Goal: Task Accomplishment & Management: Use online tool/utility

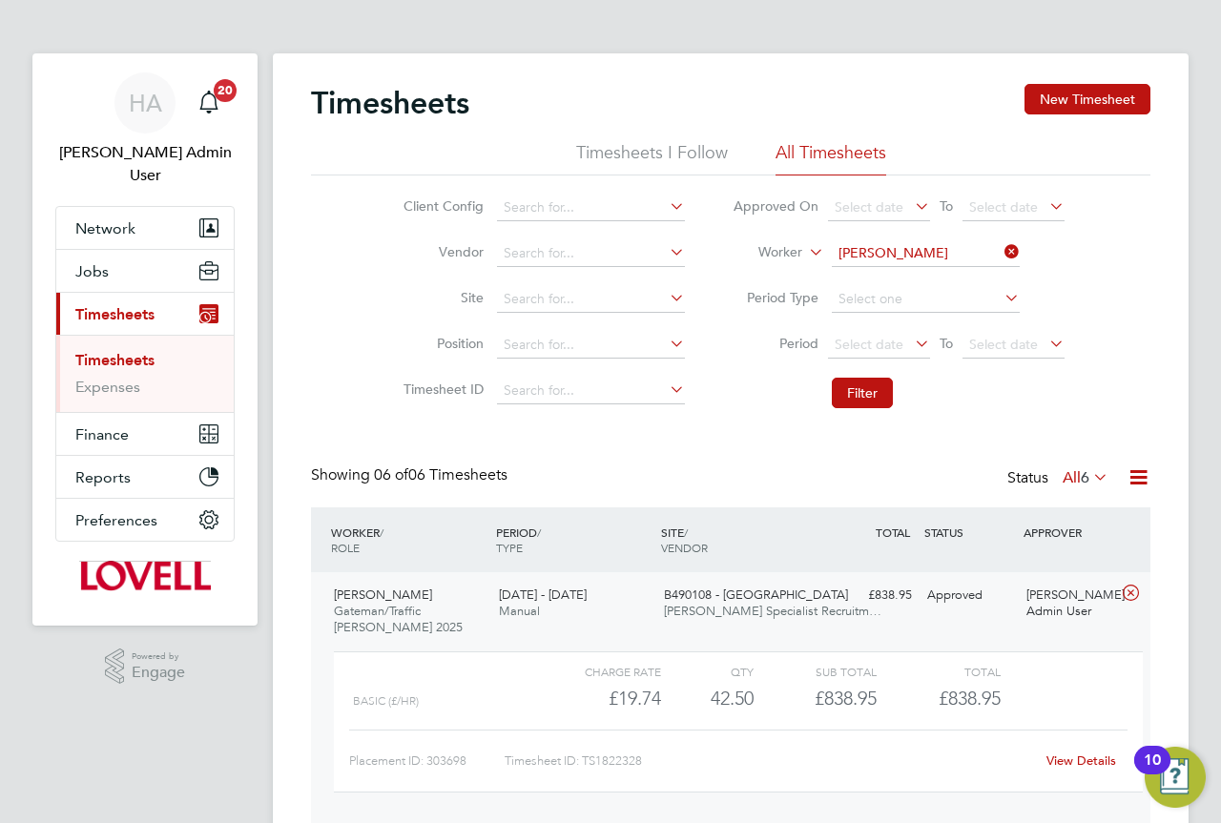
click at [1000, 249] on icon at bounding box center [1000, 251] width 0 height 27
click at [893, 252] on input at bounding box center [926, 253] width 188 height 27
click at [896, 277] on li "Jason Co rcoran" at bounding box center [925, 280] width 190 height 26
type input "Jason Corcoran"
click at [869, 388] on button "Filter" at bounding box center [862, 393] width 61 height 31
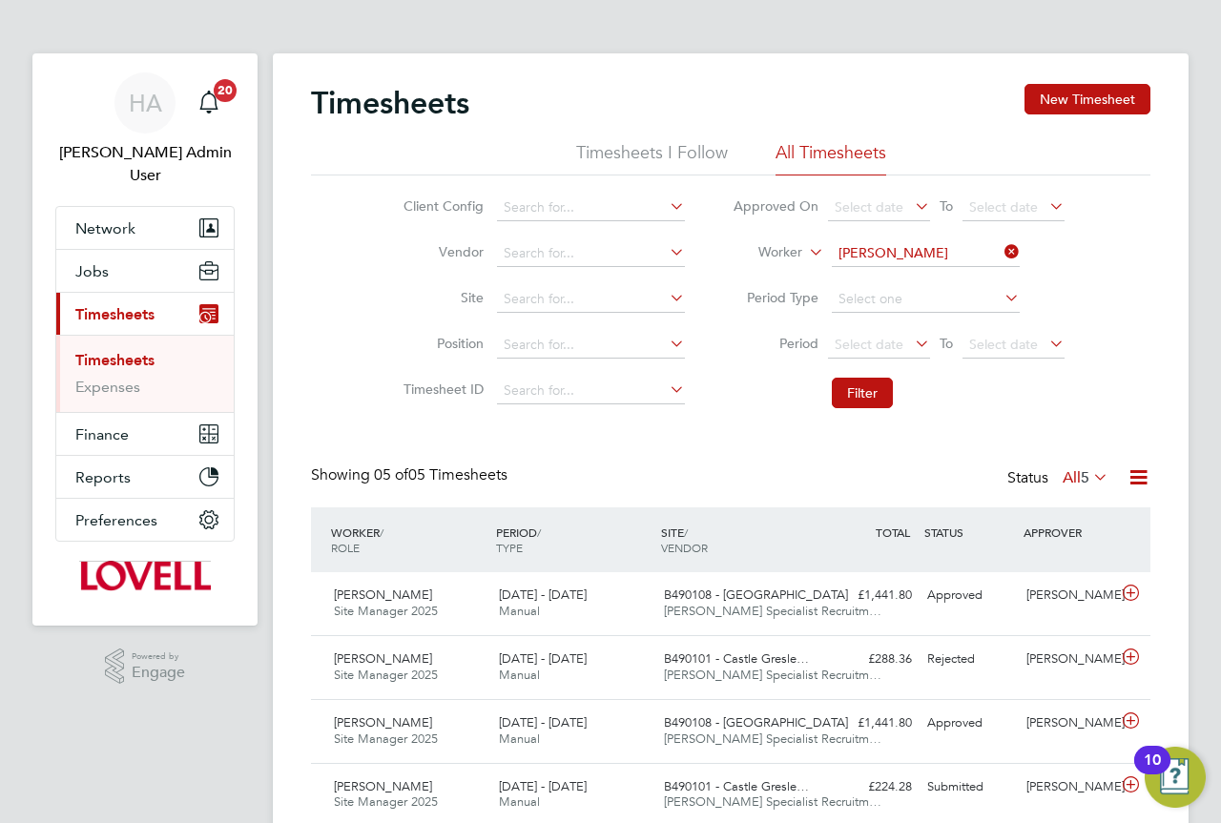
click at [1081, 476] on span "5" at bounding box center [1084, 477] width 9 height 19
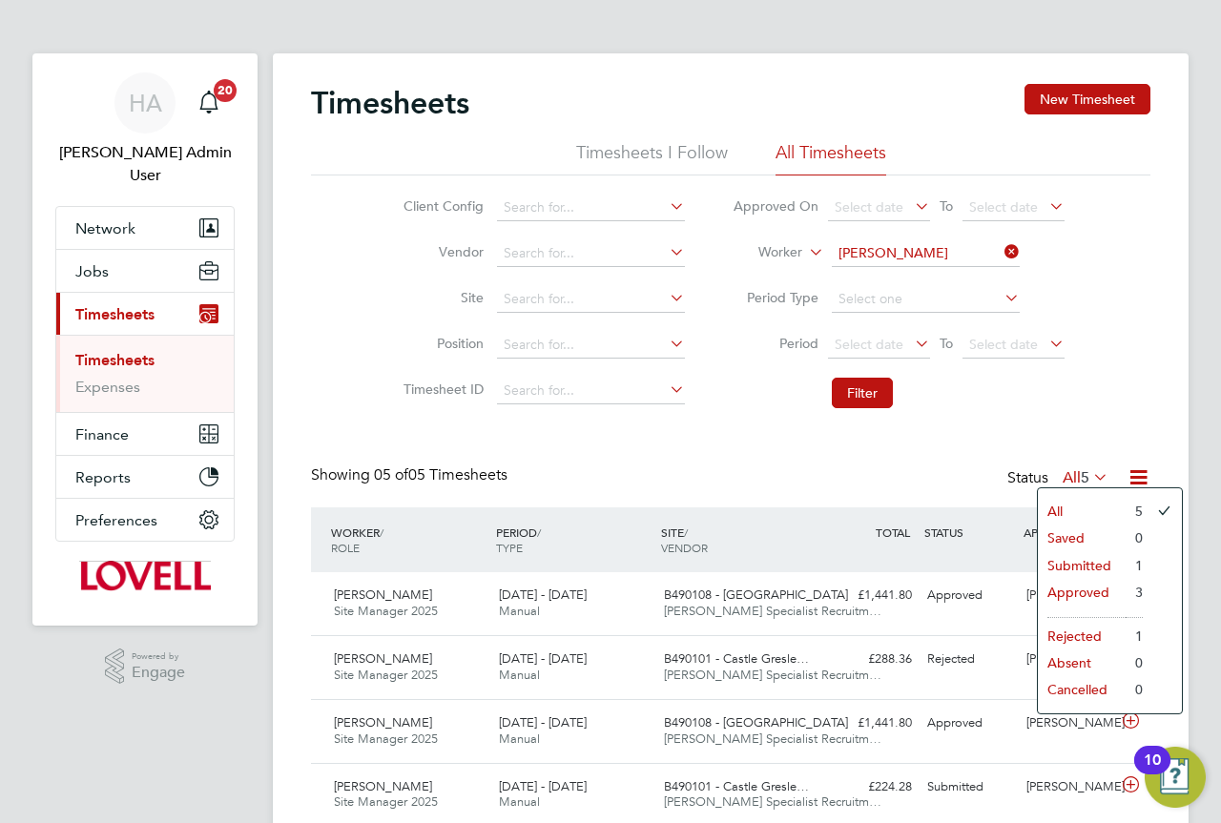
click at [1087, 563] on li "Submitted" at bounding box center [1082, 565] width 88 height 27
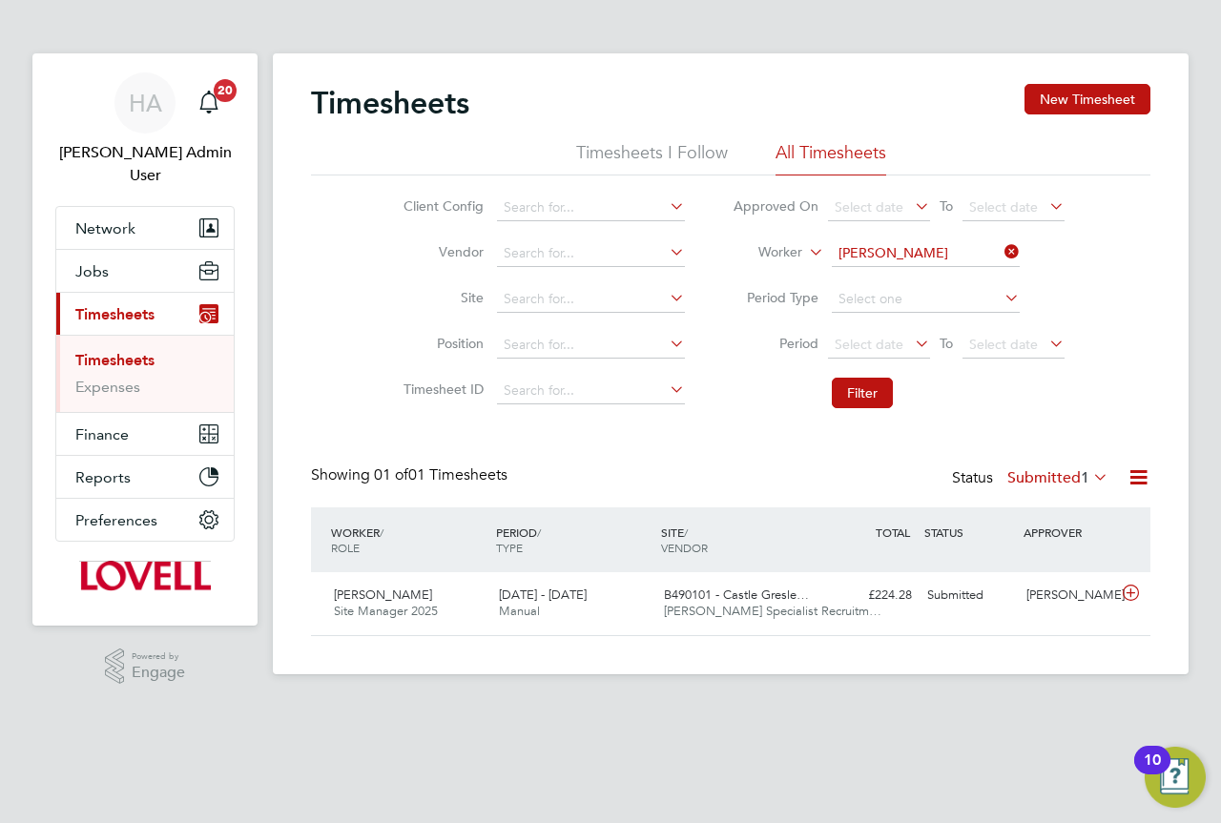
click at [668, 708] on html "HA Hays Admin User Notifications 20 Applications: Network Team Members Business…" at bounding box center [610, 354] width 1221 height 708
click at [826, 591] on div "£224.28 Submitted" at bounding box center [869, 595] width 99 height 31
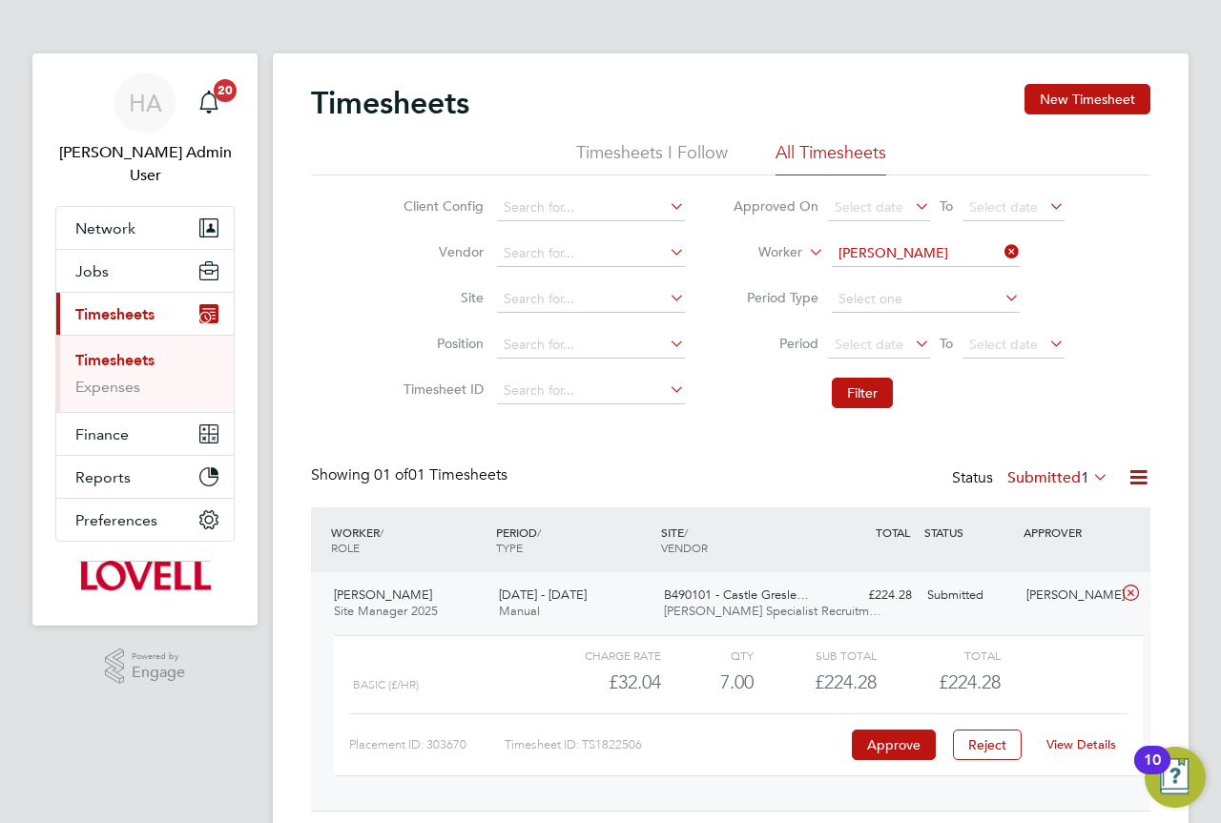
click at [1095, 747] on link "View Details" at bounding box center [1081, 744] width 70 height 16
click at [1000, 249] on icon at bounding box center [1000, 251] width 0 height 27
click at [910, 253] on input at bounding box center [926, 253] width 188 height 27
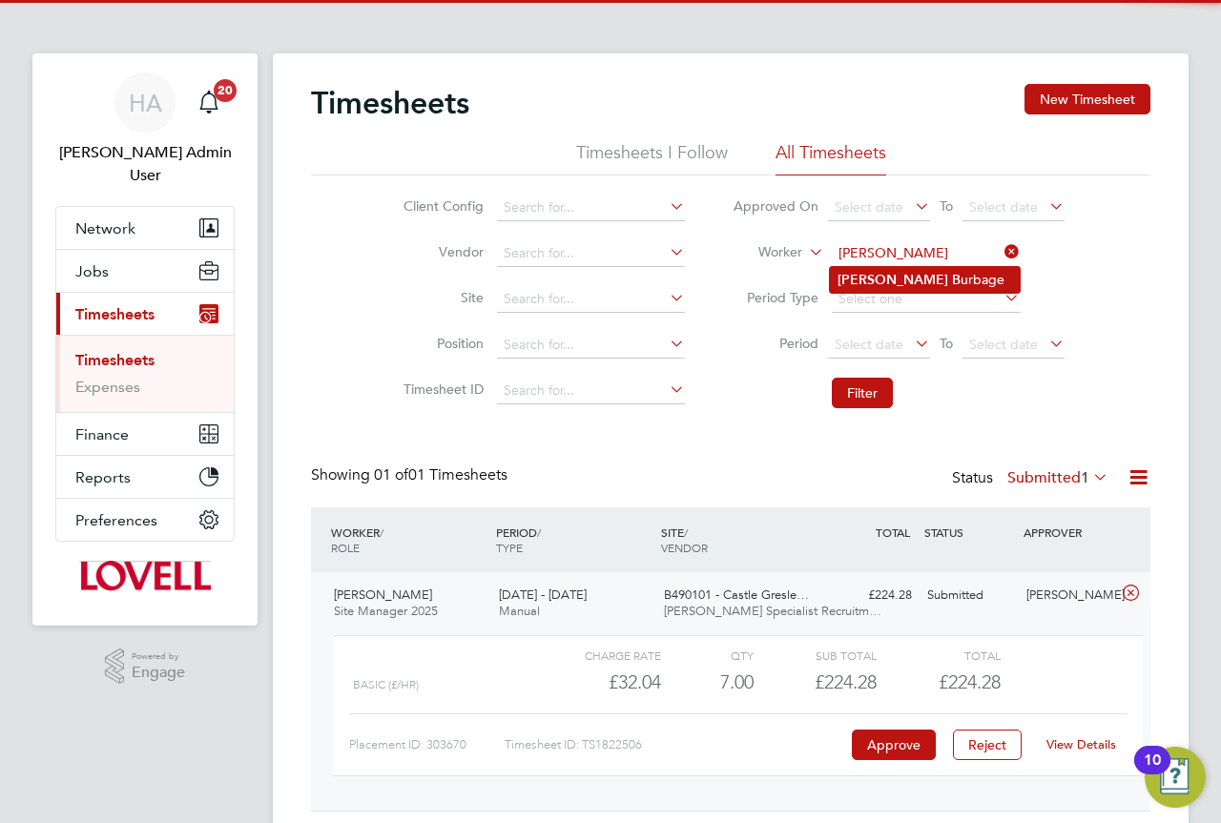
click at [914, 279] on li "Clifford B urbage" at bounding box center [925, 280] width 190 height 26
type input "Clifford Burbage"
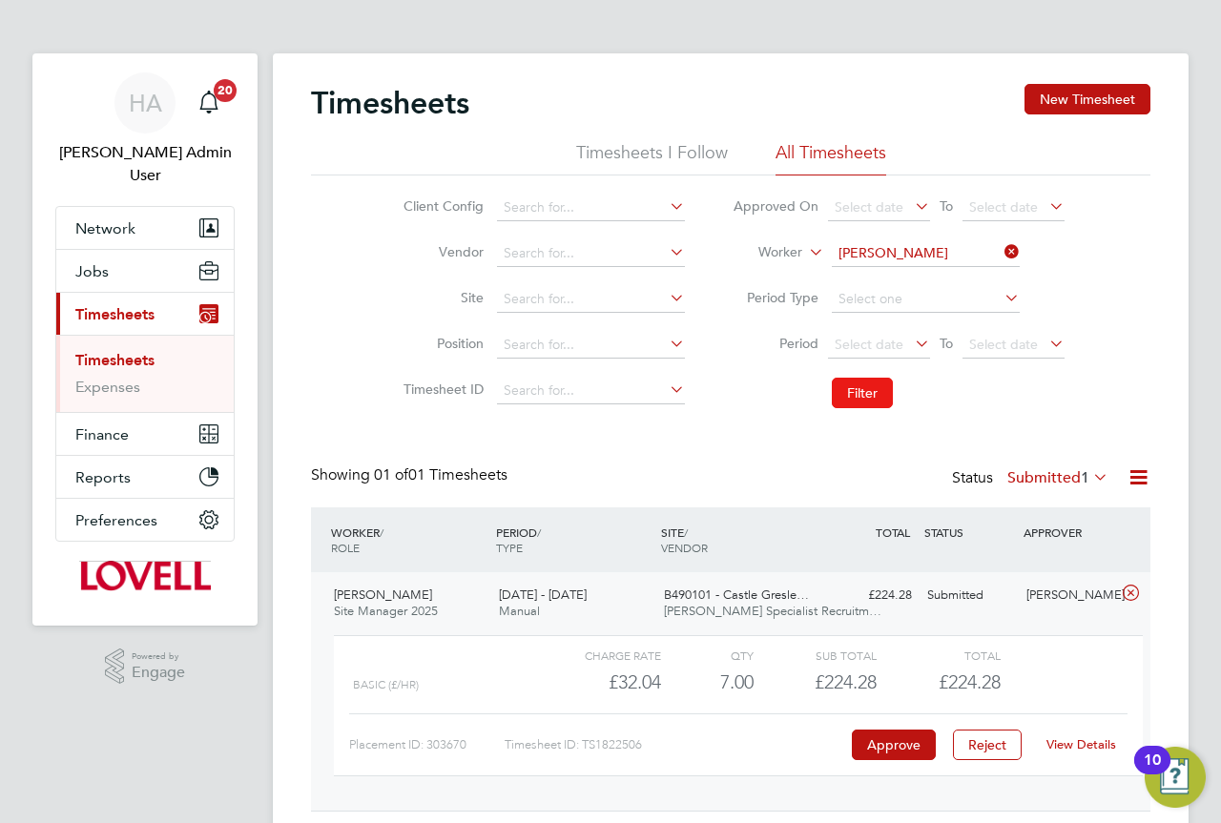
click at [867, 384] on button "Filter" at bounding box center [862, 393] width 61 height 31
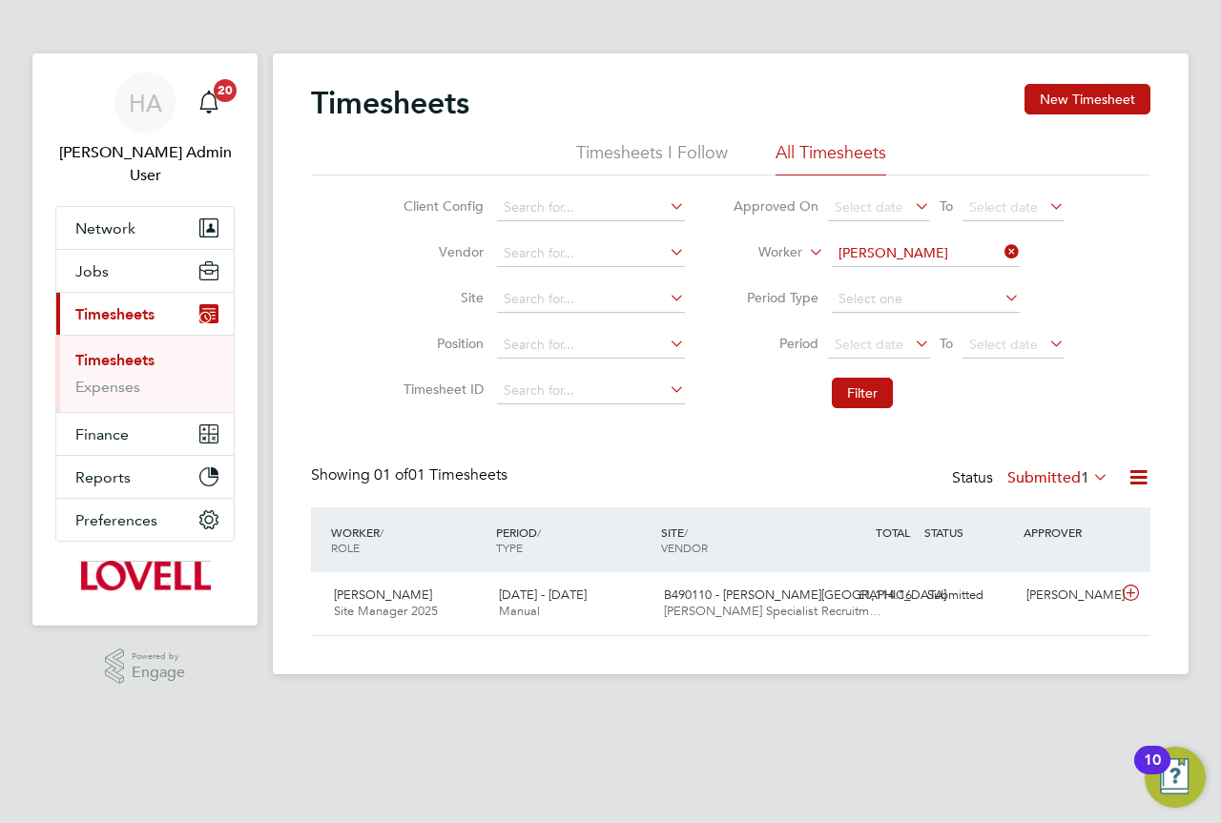
click at [1045, 472] on label "Submitted 1" at bounding box center [1057, 477] width 101 height 19
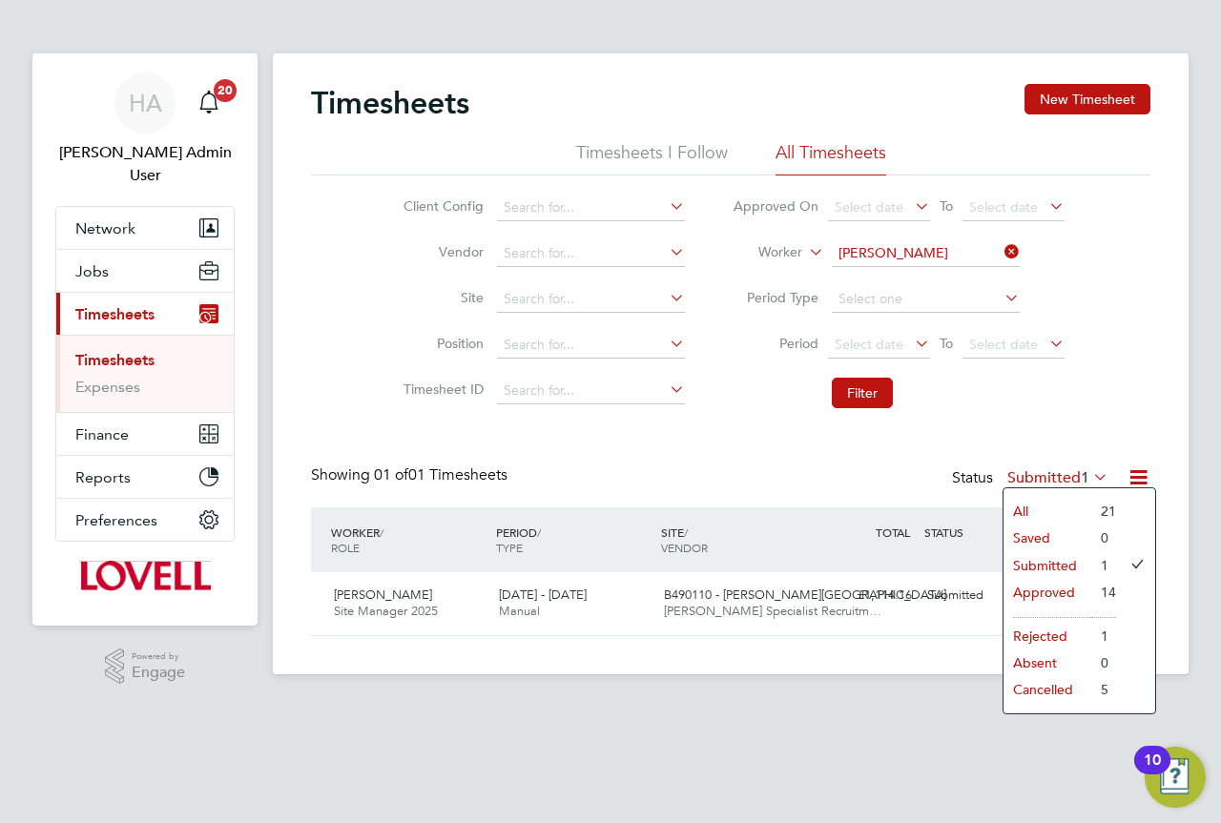
click at [749, 475] on div "Showing 01 of 01 Timesheets Status Submitted 1" at bounding box center [730, 486] width 839 height 42
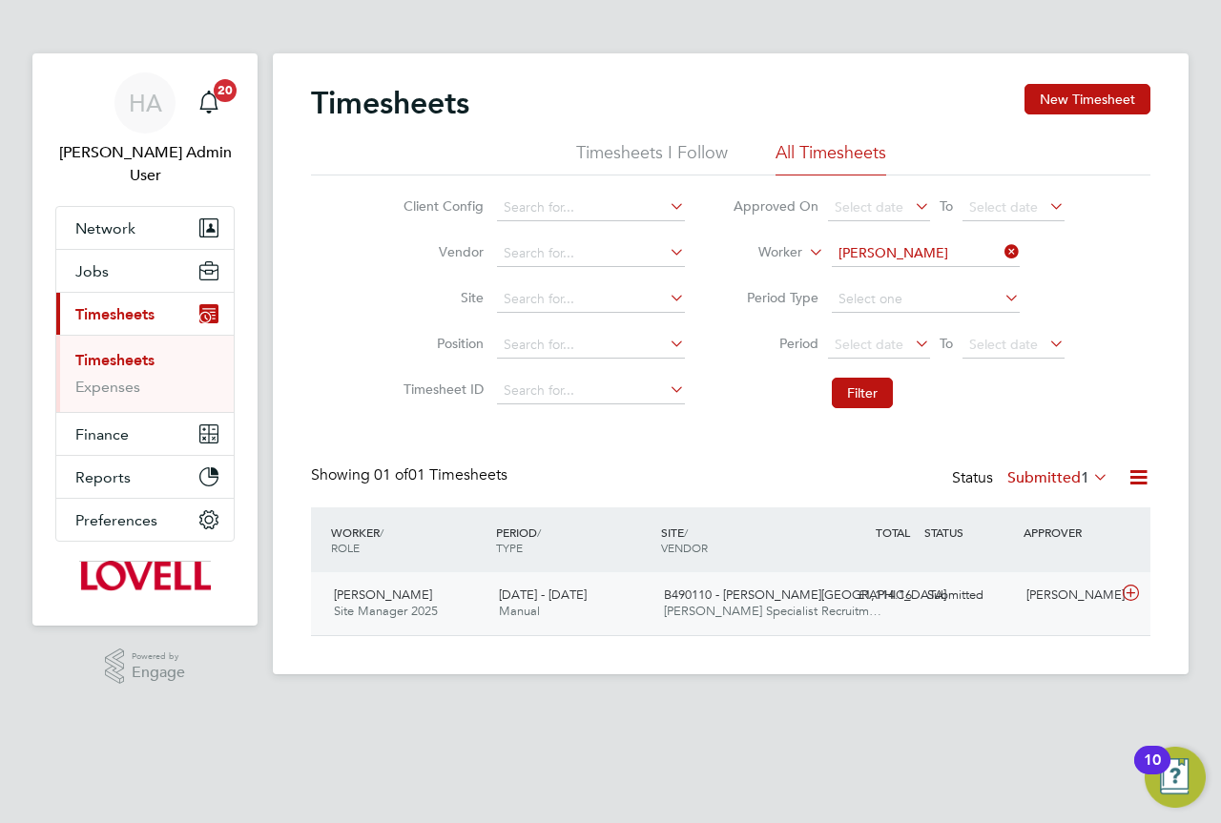
click at [794, 594] on span "B490110 - Bennett Street" at bounding box center [805, 594] width 282 height 16
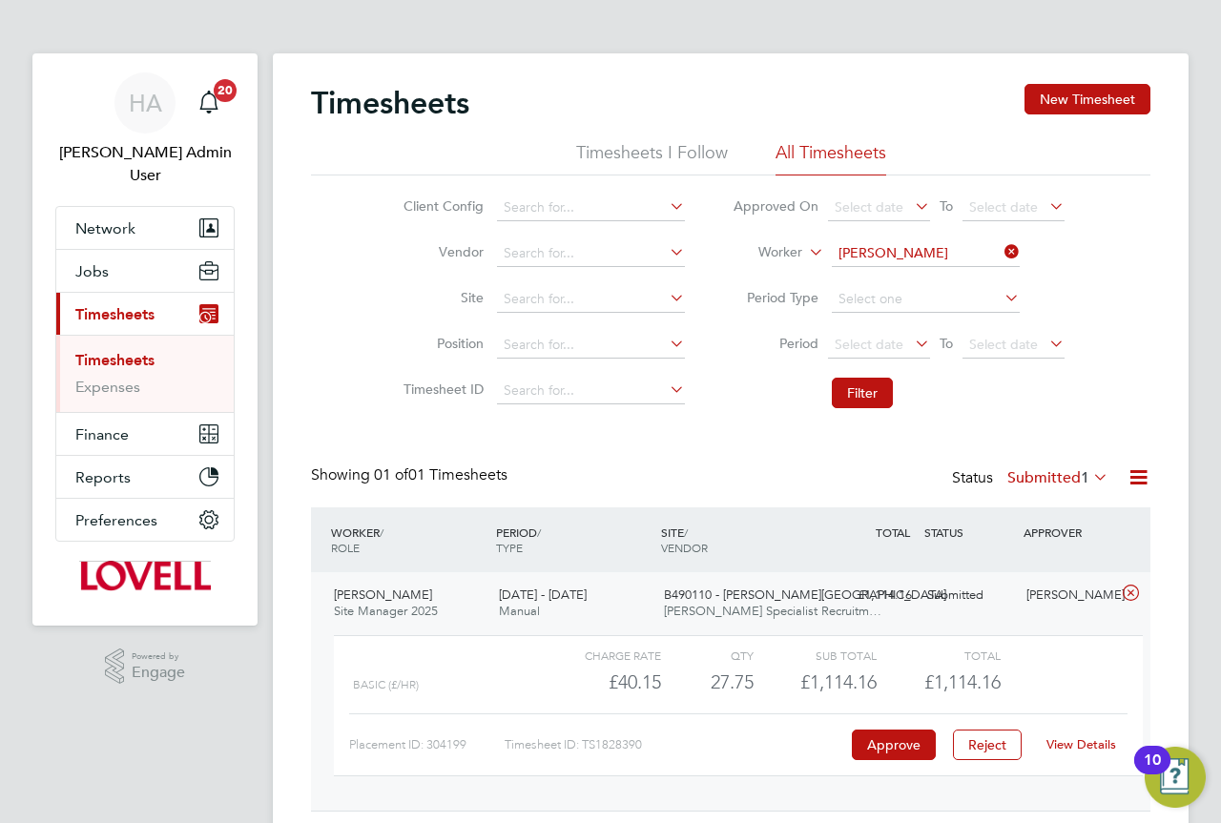
click at [1088, 742] on link "View Details" at bounding box center [1081, 744] width 70 height 16
click at [114, 219] on span "Network" at bounding box center [105, 228] width 60 height 18
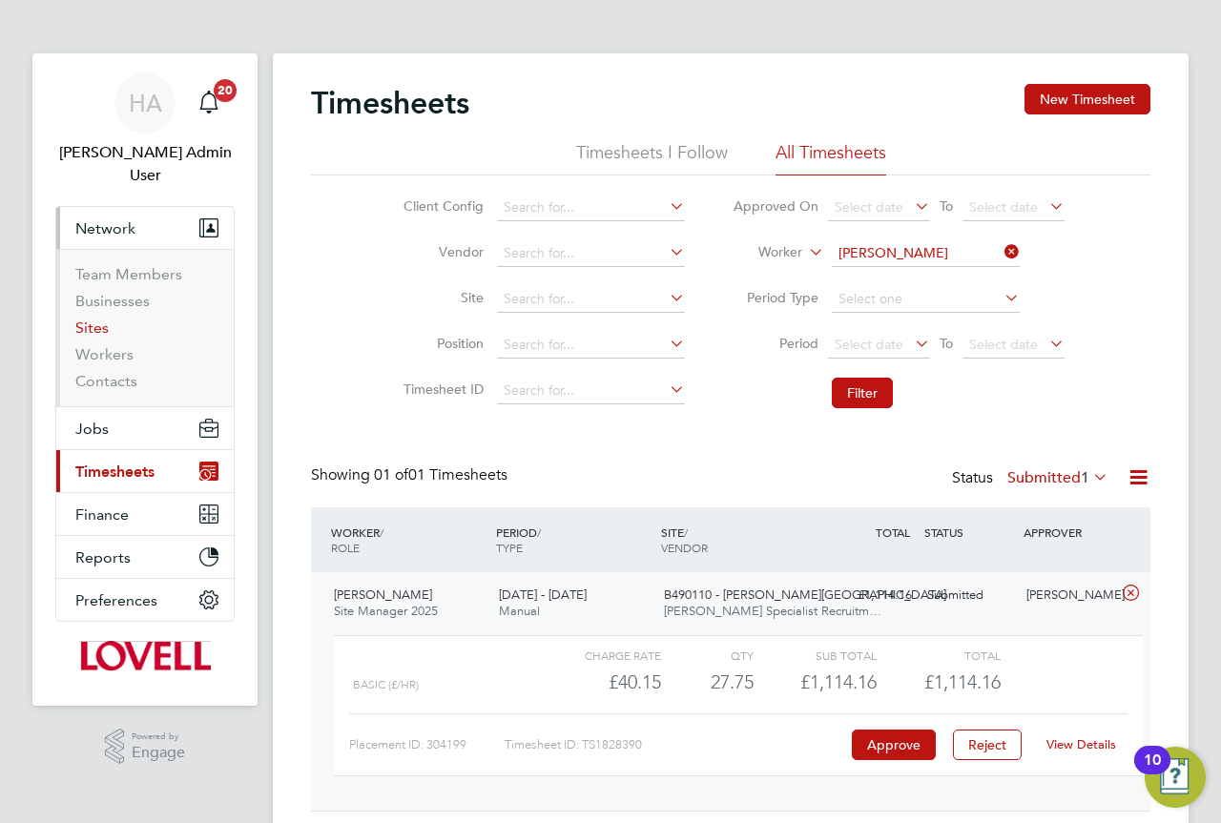
click at [89, 318] on link "Sites" at bounding box center [91, 327] width 33 height 18
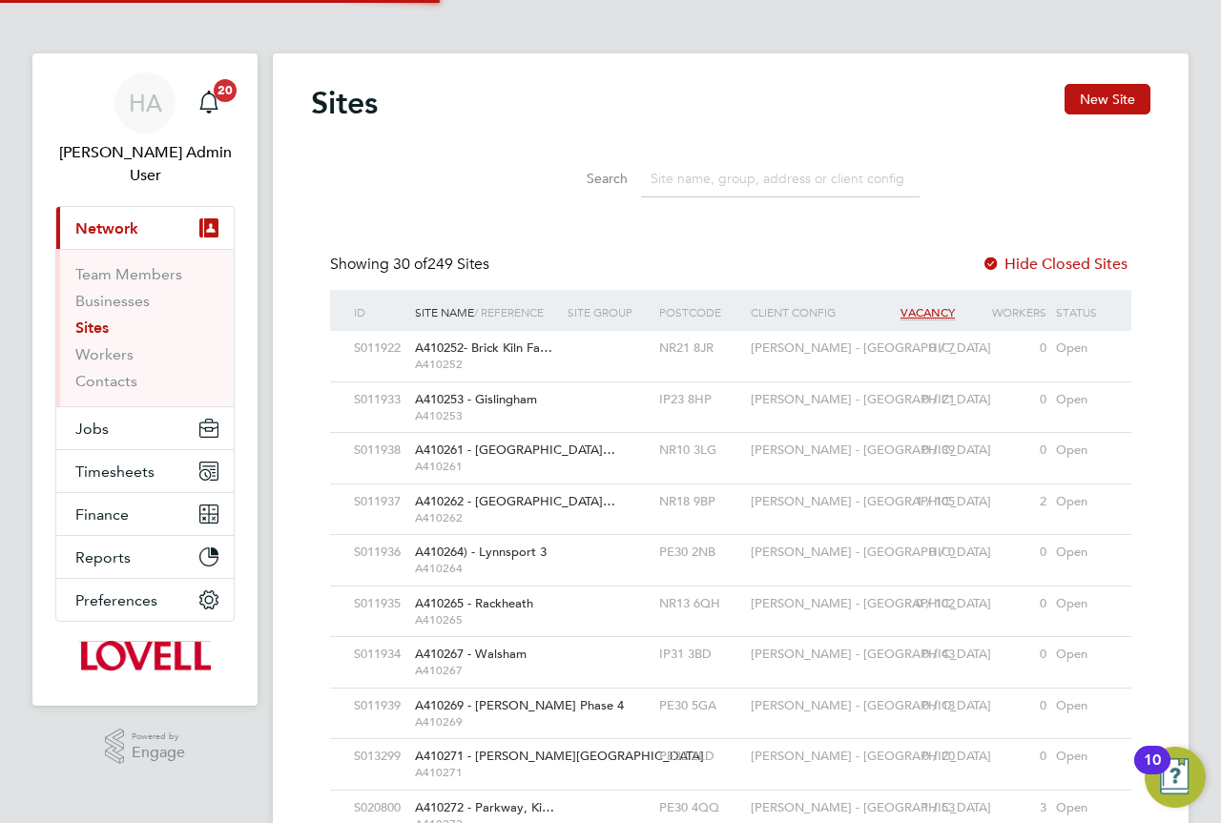
click at [708, 179] on input at bounding box center [780, 178] width 278 height 37
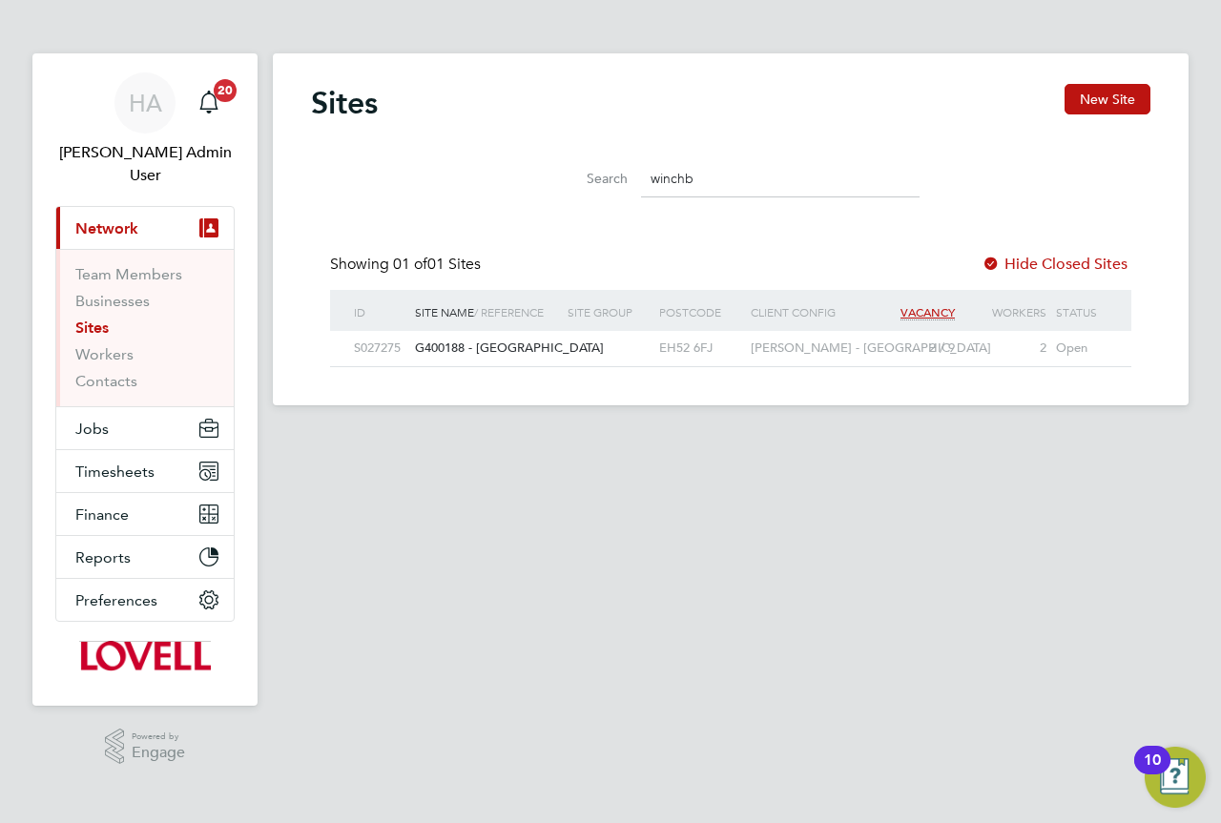
type input "winchb"
click at [614, 356] on div at bounding box center [609, 348] width 92 height 35
click at [132, 462] on span "Timesheets" at bounding box center [114, 471] width 79 height 18
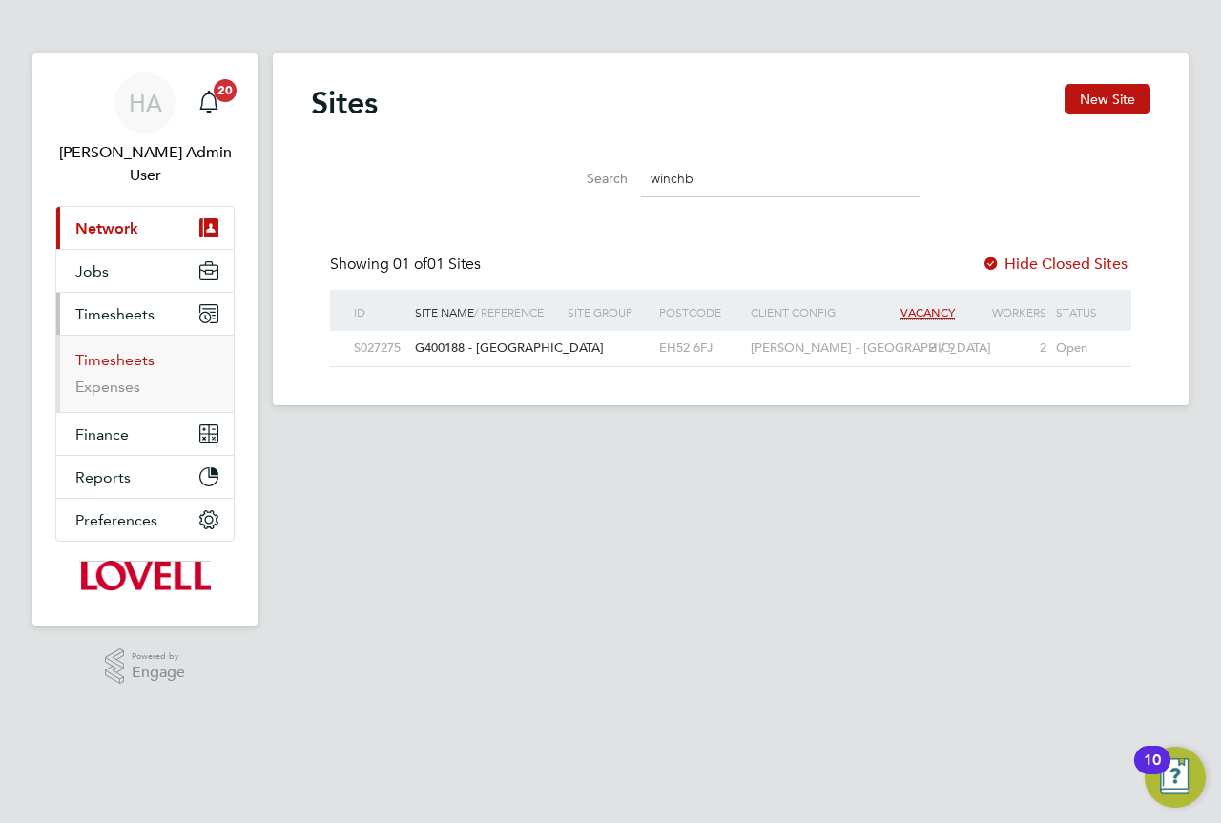
click at [92, 351] on link "Timesheets" at bounding box center [114, 360] width 79 height 18
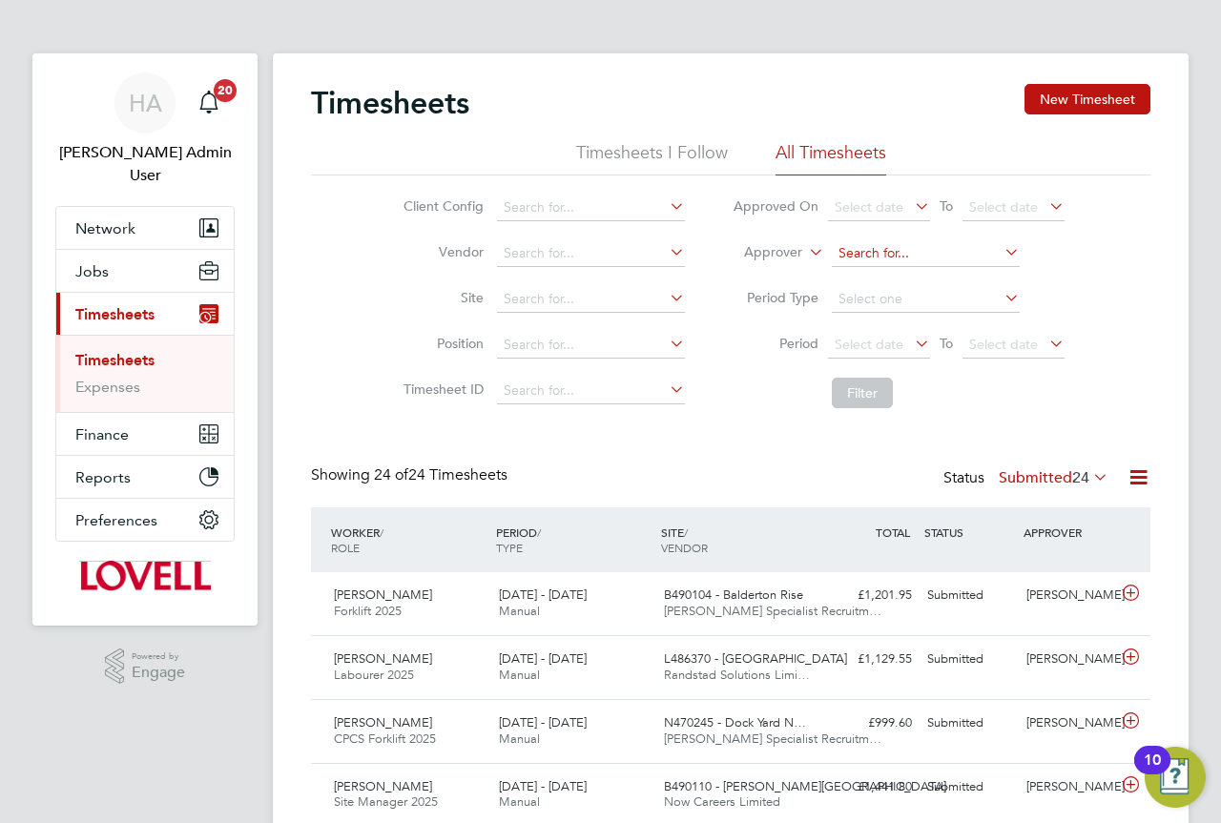
scroll to position [49, 166]
click at [805, 252] on icon at bounding box center [805, 246] width 0 height 17
click at [770, 274] on li "Worker" at bounding box center [755, 274] width 94 height 25
click at [835, 254] on input at bounding box center [926, 253] width 188 height 27
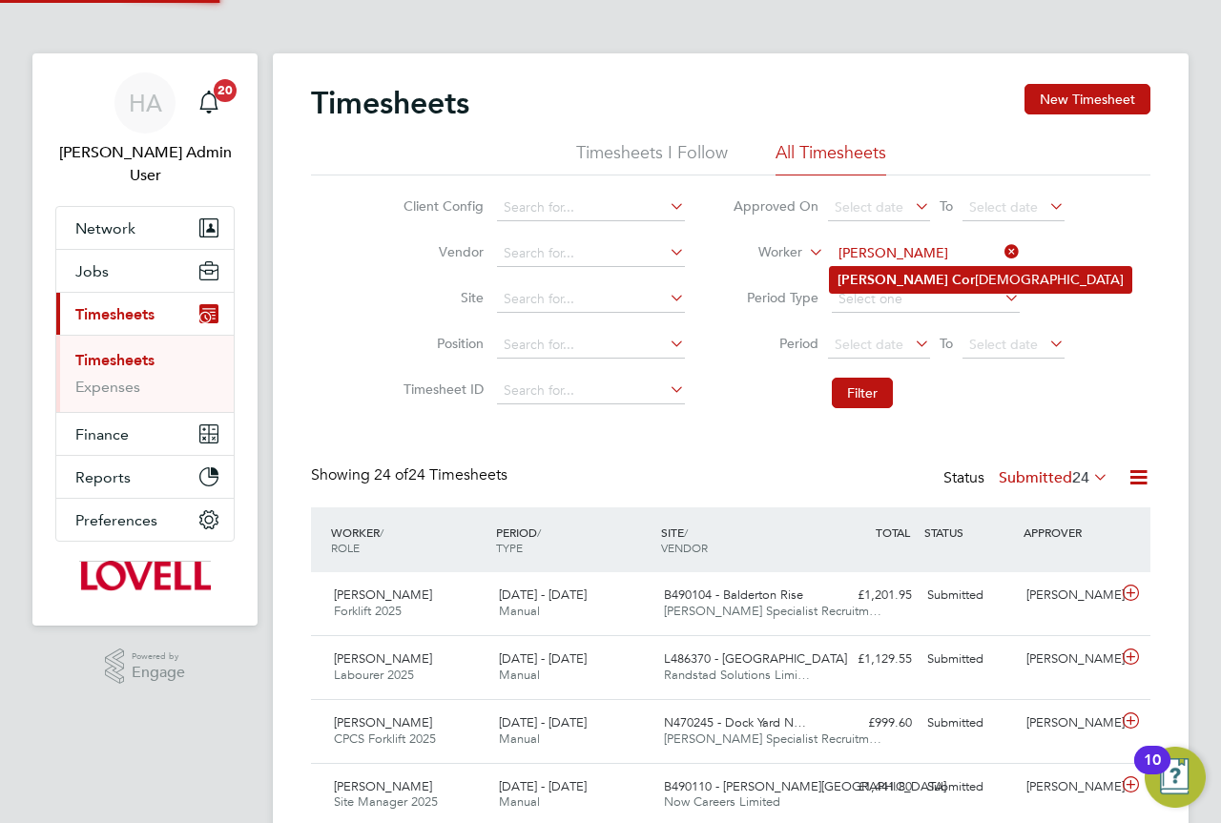
click at [906, 269] on li "Jason Cor coran" at bounding box center [980, 280] width 301 height 26
type input "Jason Corcoran"
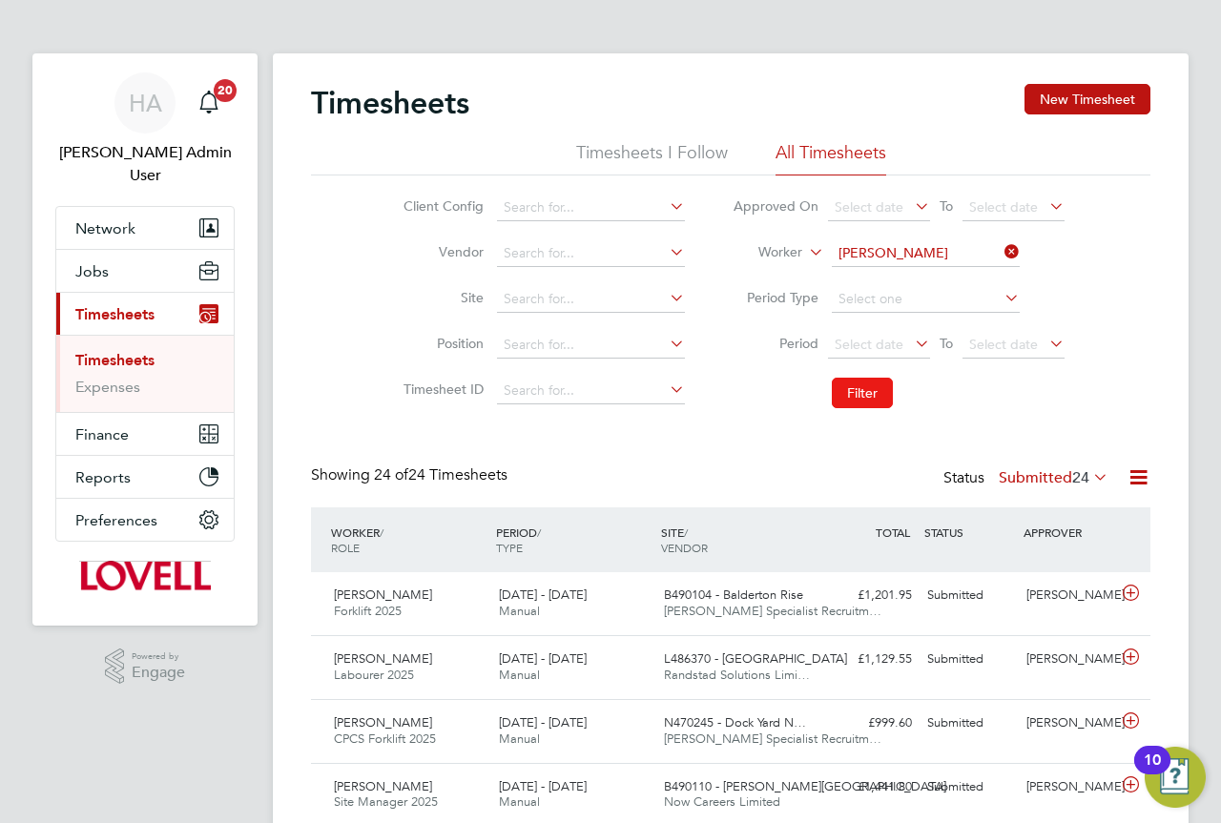
click at [862, 393] on button "Filter" at bounding box center [862, 393] width 61 height 31
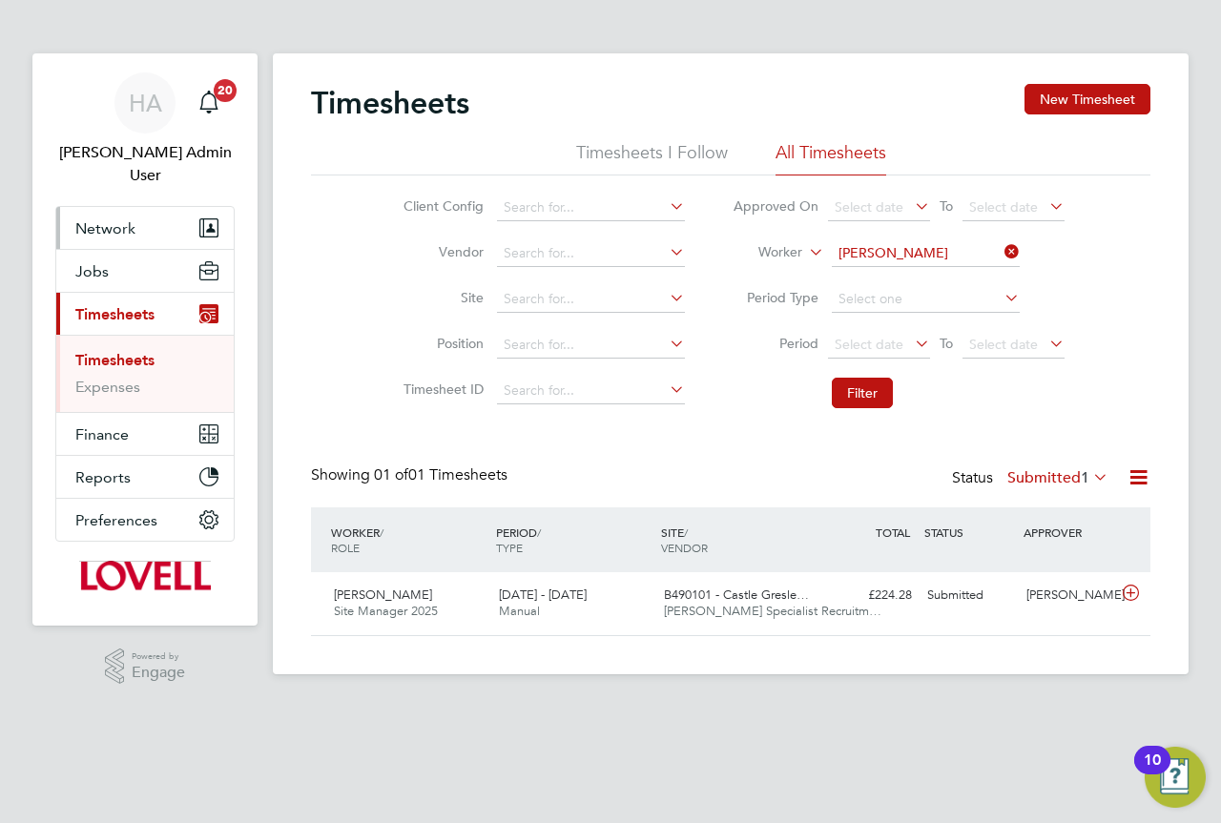
click at [133, 219] on span "Network" at bounding box center [105, 228] width 60 height 18
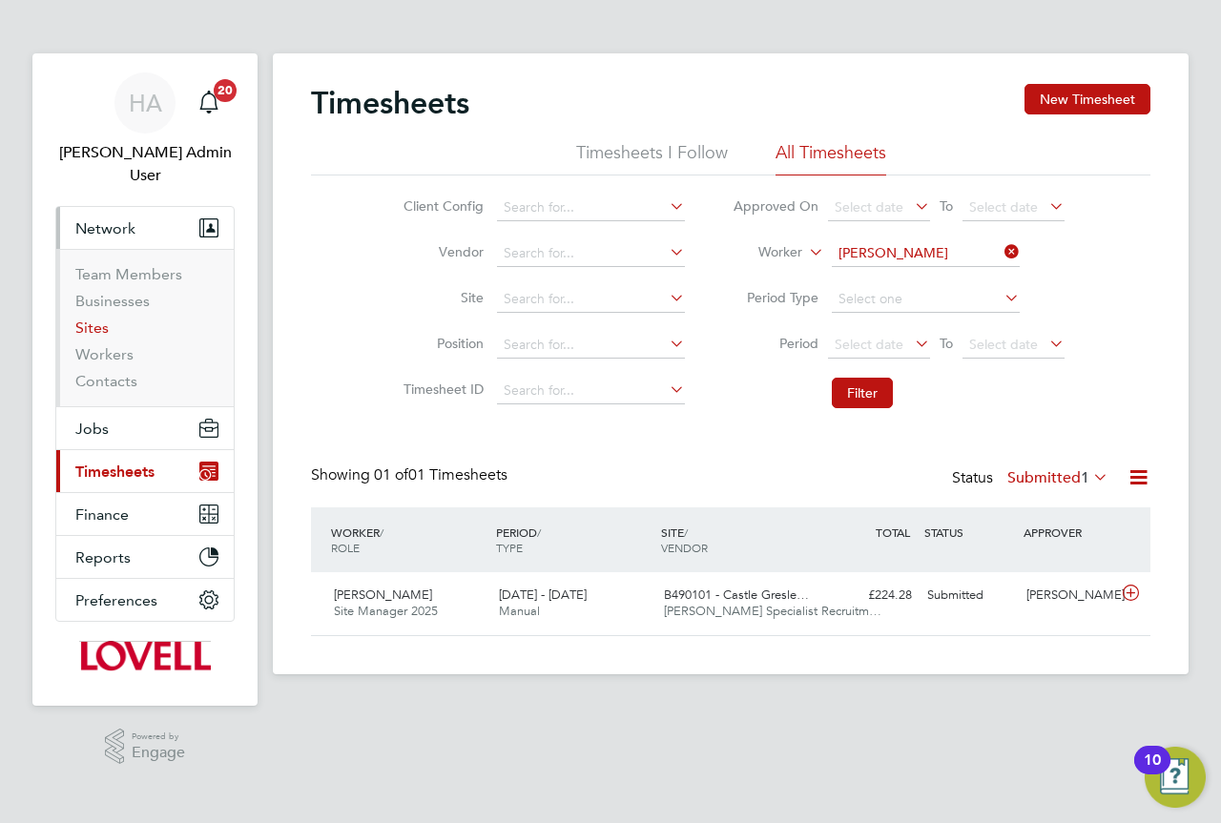
click at [106, 318] on link "Sites" at bounding box center [91, 327] width 33 height 18
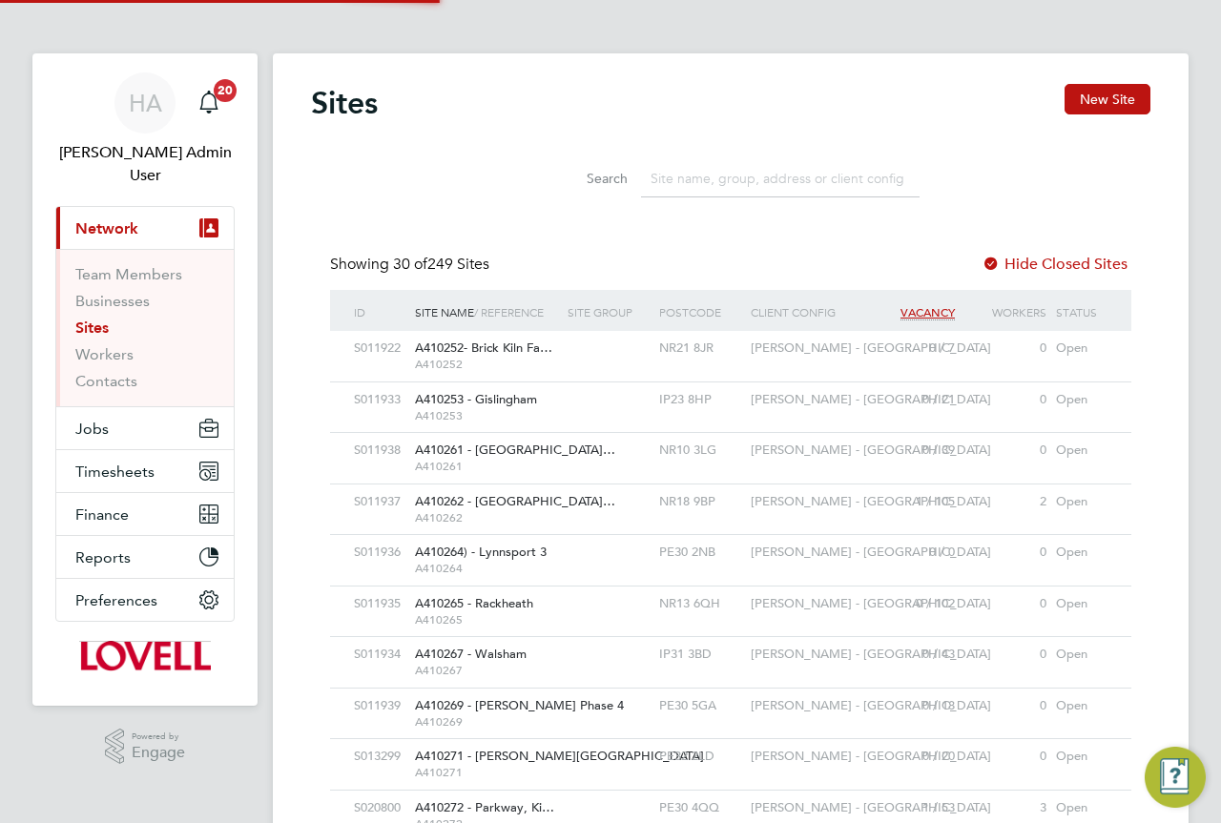
click at [680, 184] on input at bounding box center [780, 178] width 278 height 37
paste input "hamilton"
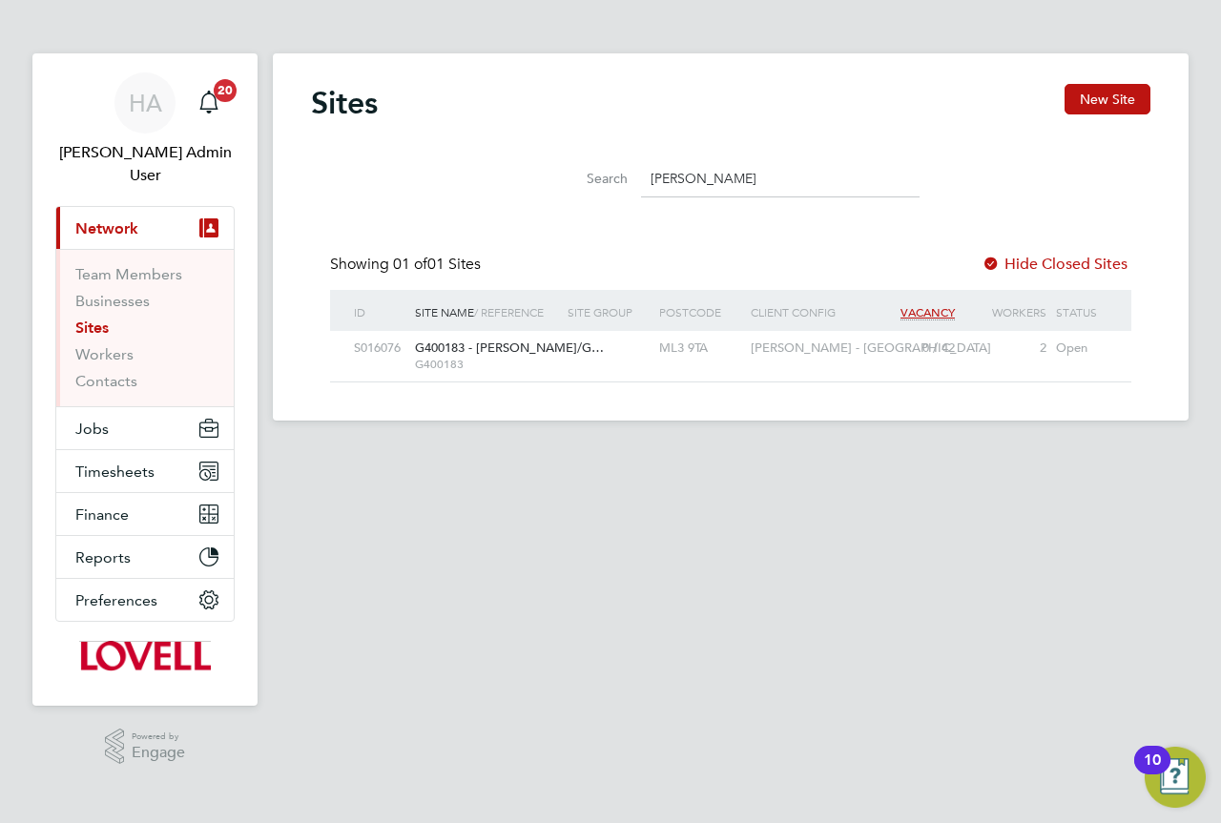
type input "hamilton"
click at [571, 354] on div at bounding box center [609, 348] width 92 height 35
click at [129, 462] on span "Timesheets" at bounding box center [114, 471] width 79 height 18
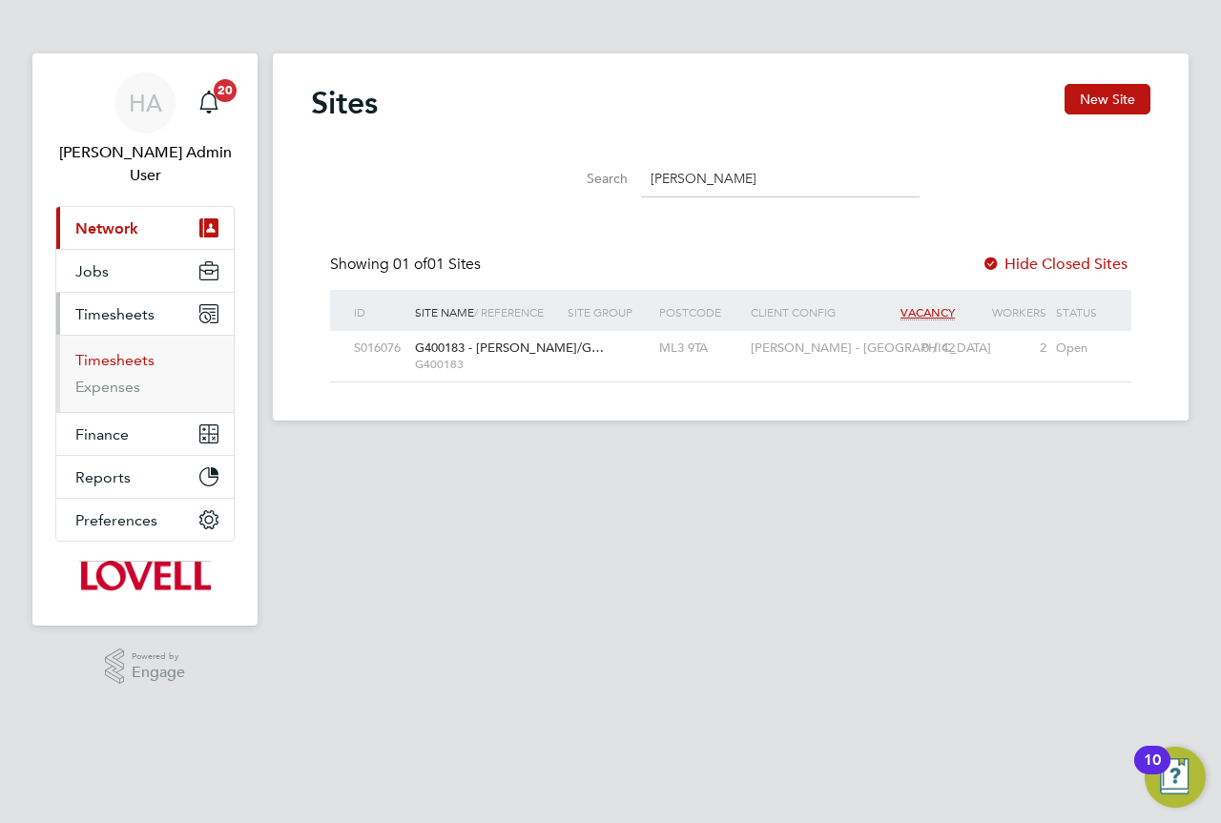
click at [124, 351] on link "Timesheets" at bounding box center [114, 360] width 79 height 18
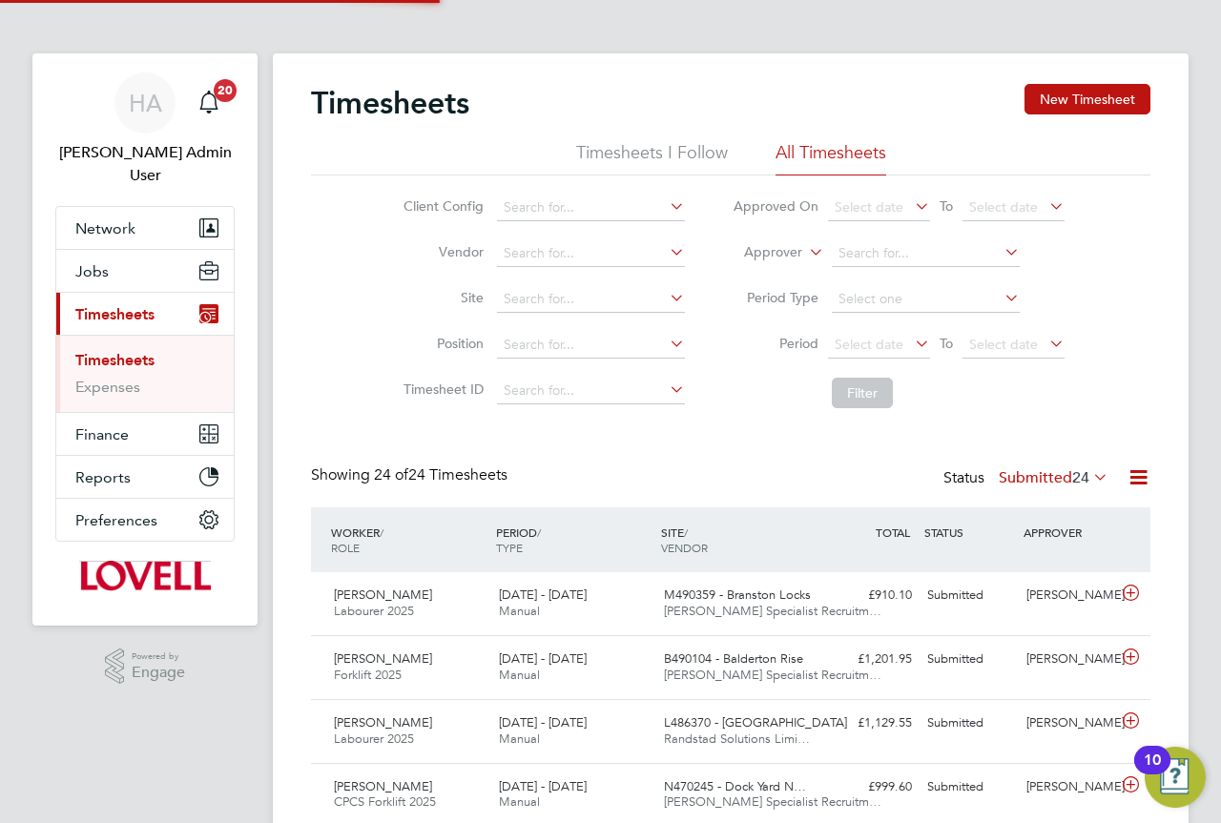
click at [805, 256] on icon at bounding box center [805, 246] width 0 height 17
click at [769, 263] on li "Worker" at bounding box center [755, 274] width 94 height 25
click at [865, 257] on input at bounding box center [926, 253] width 188 height 27
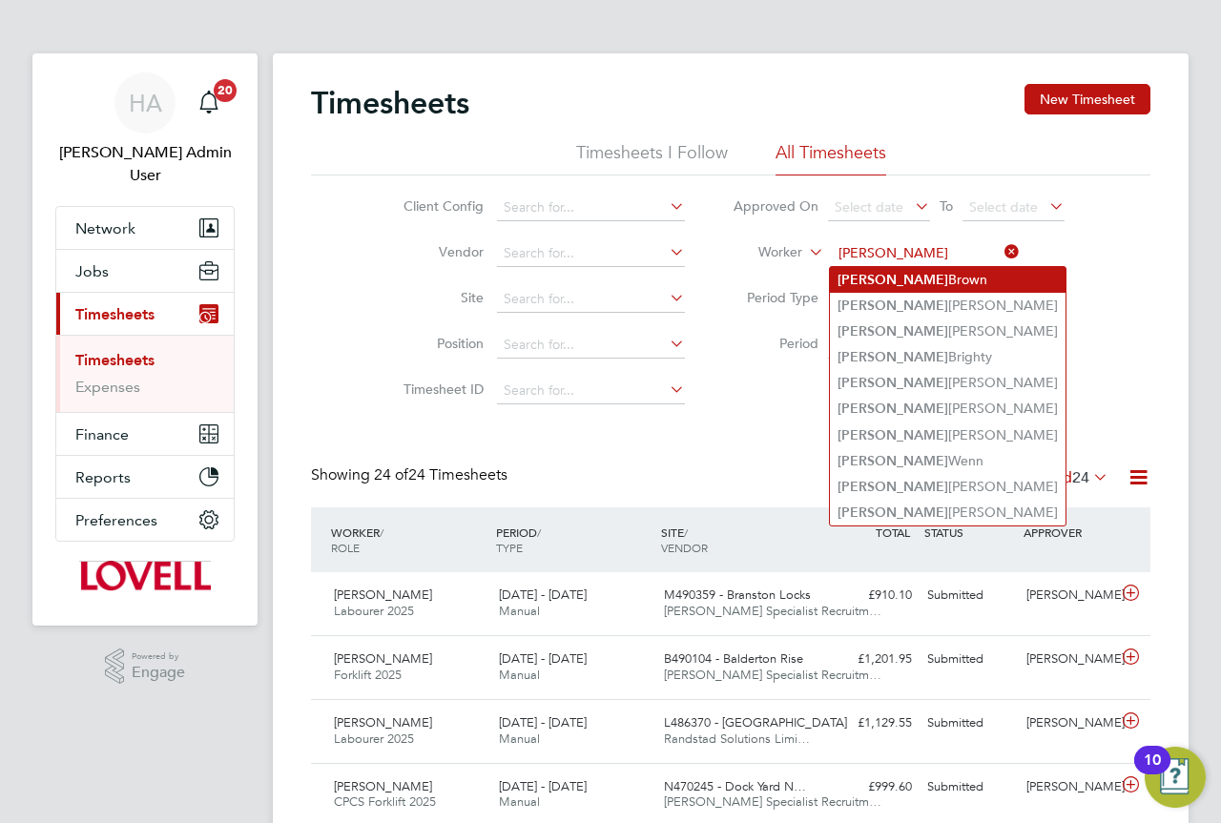
click at [945, 297] on li "Jason Corcoran" at bounding box center [948, 306] width 236 height 26
type input "Jason Corcoran"
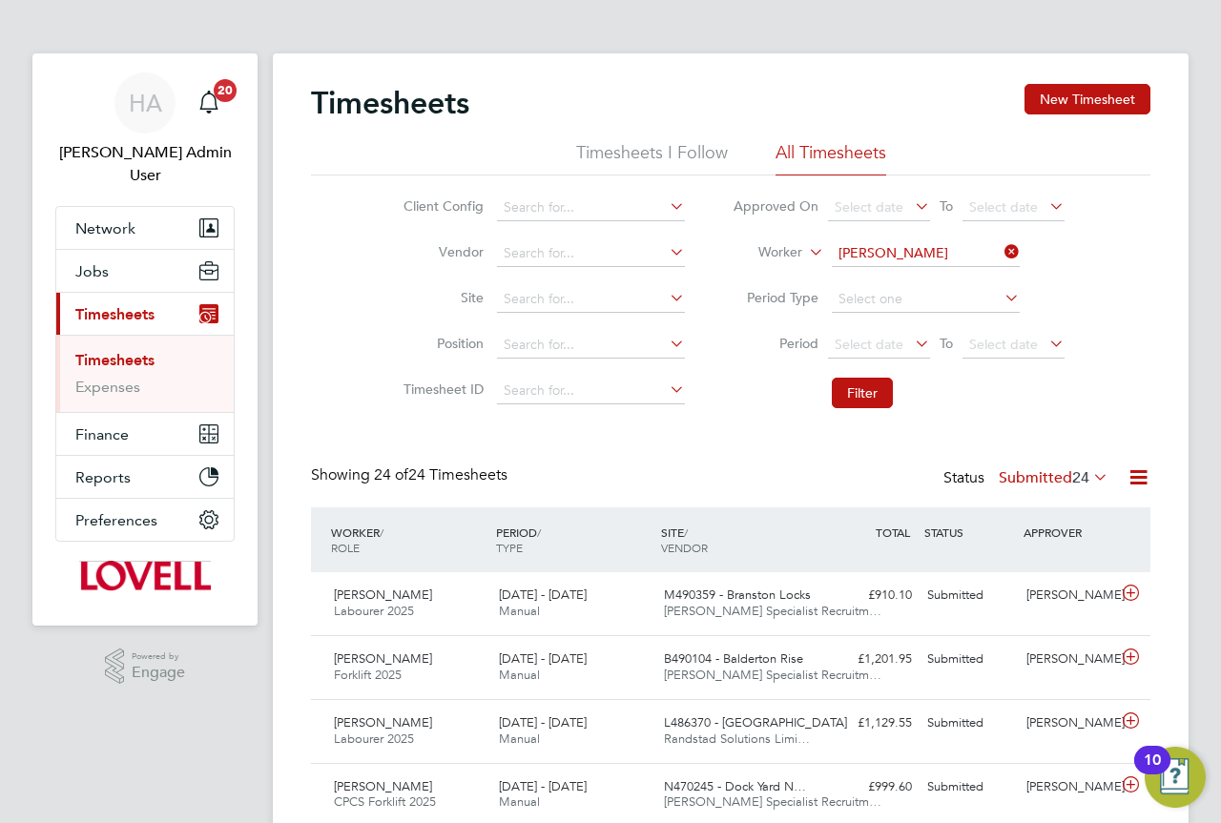
drag, startPoint x: 845, startPoint y: 391, endPoint x: 872, endPoint y: 411, distance: 33.4
click at [845, 392] on button "Filter" at bounding box center [862, 393] width 61 height 31
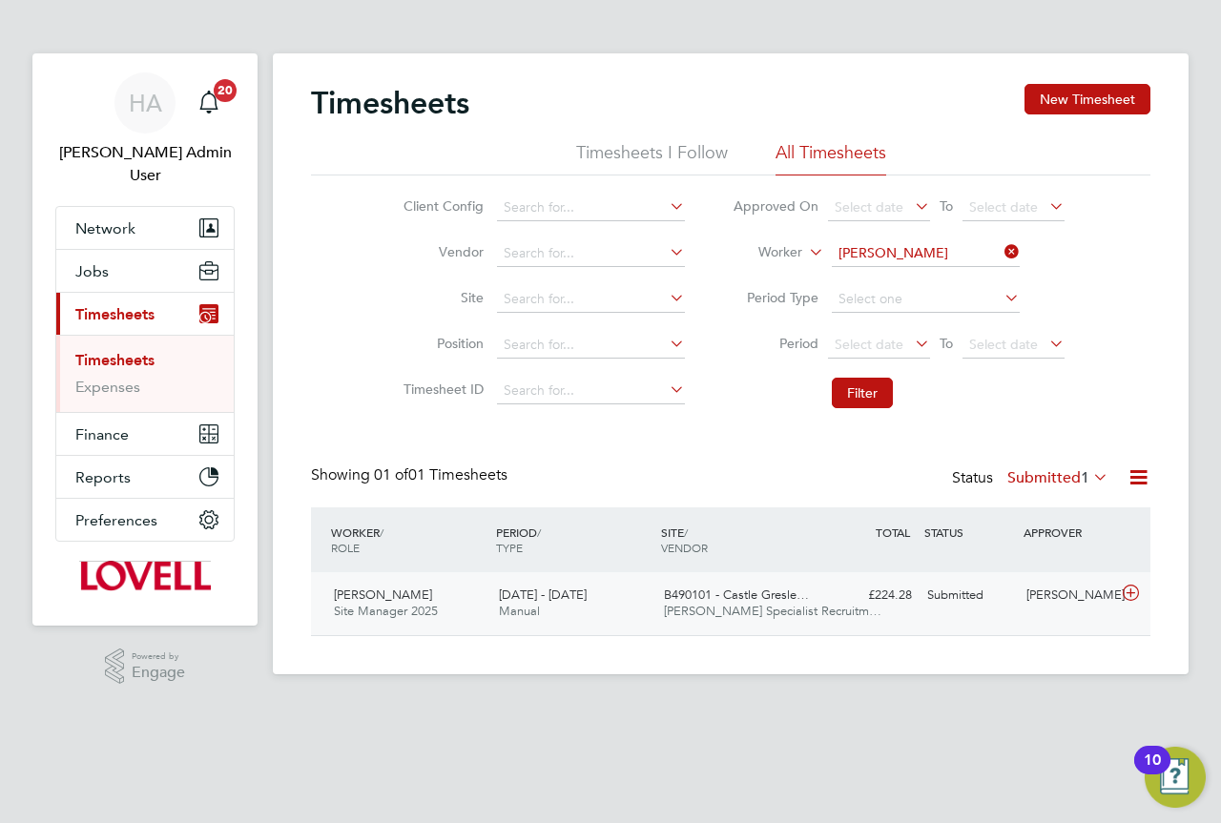
click at [615, 596] on div "13 - 19 Sep 2025 Manual" at bounding box center [573, 604] width 165 height 48
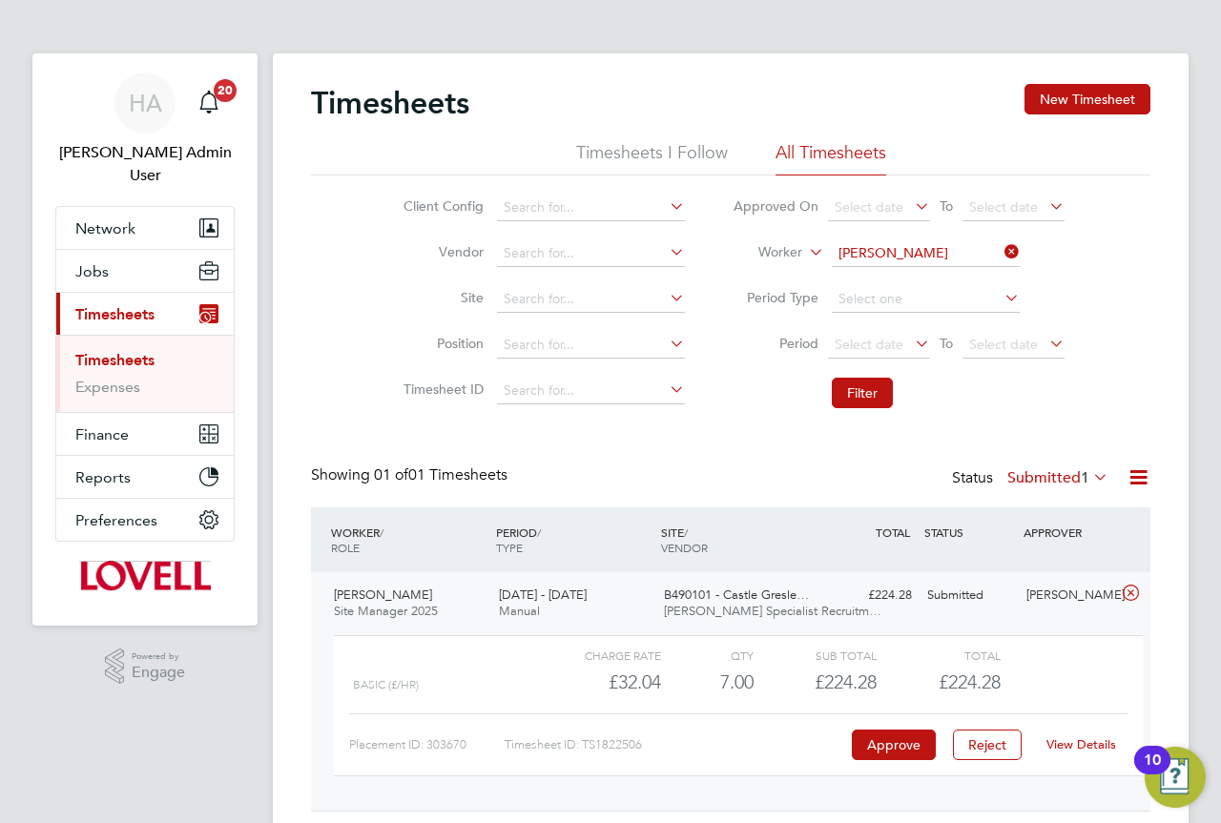
click at [1090, 739] on link "View Details" at bounding box center [1081, 744] width 70 height 16
click at [1000, 244] on icon at bounding box center [1000, 251] width 0 height 27
click at [950, 251] on input at bounding box center [926, 253] width 188 height 27
click at [940, 273] on li "Clifford B urbage" at bounding box center [925, 280] width 190 height 26
type input "Clifford Burbage"
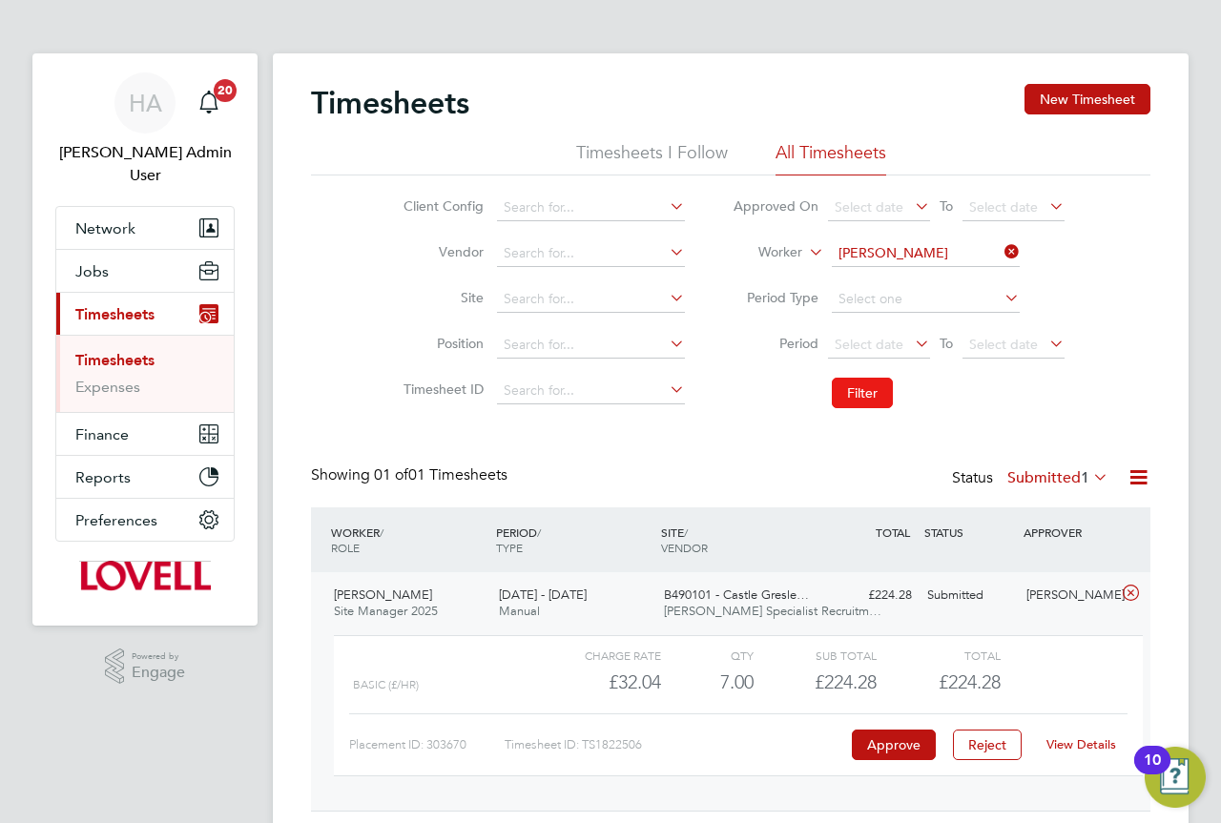
click at [880, 398] on button "Filter" at bounding box center [862, 393] width 61 height 31
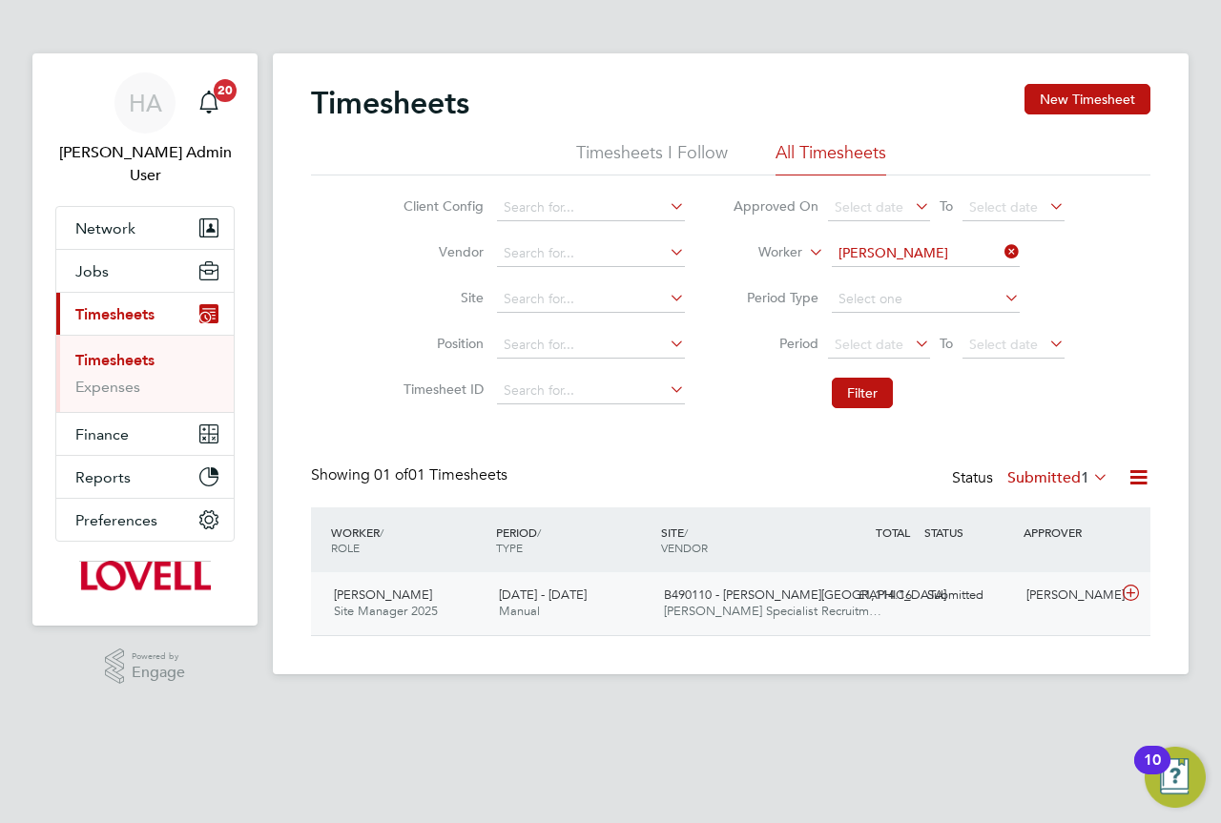
click at [867, 599] on div "£1,114.16 Submitted" at bounding box center [869, 595] width 99 height 31
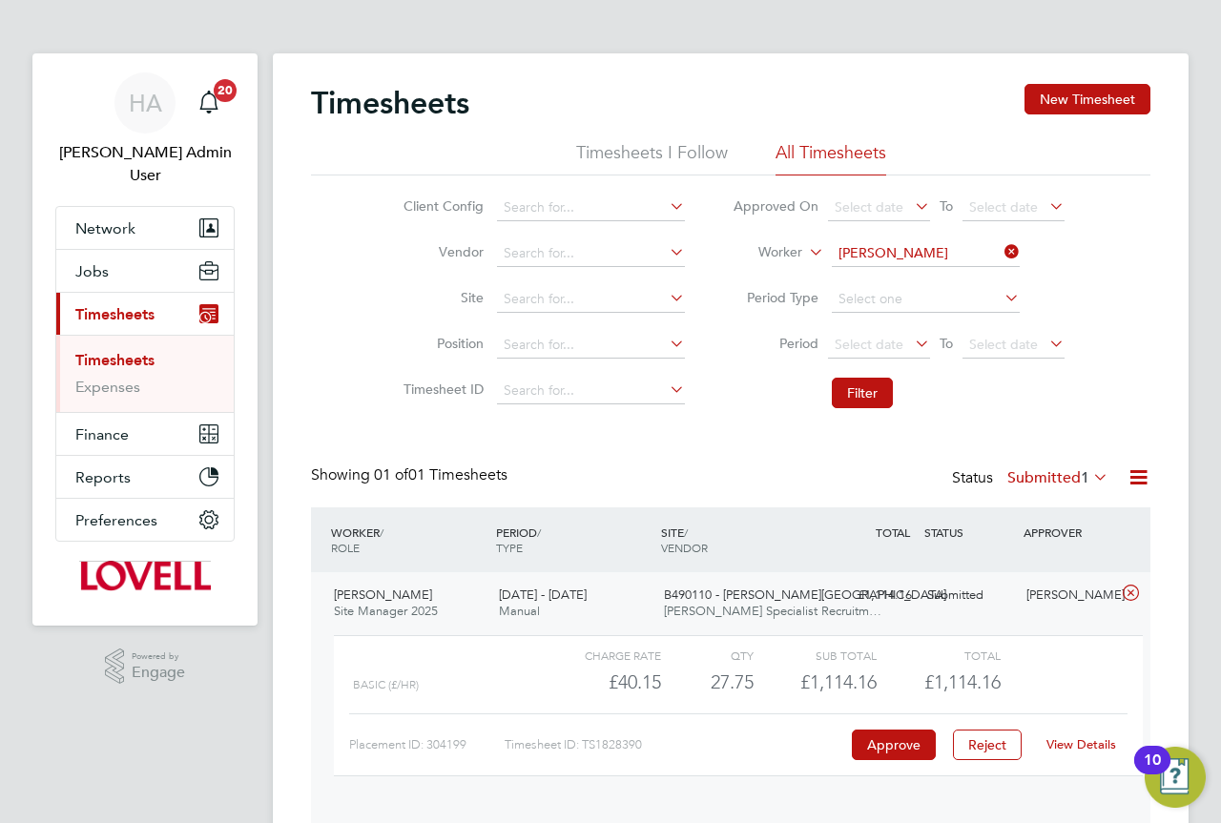
scroll to position [32, 186]
click at [1099, 738] on link "View Details" at bounding box center [1081, 744] width 70 height 16
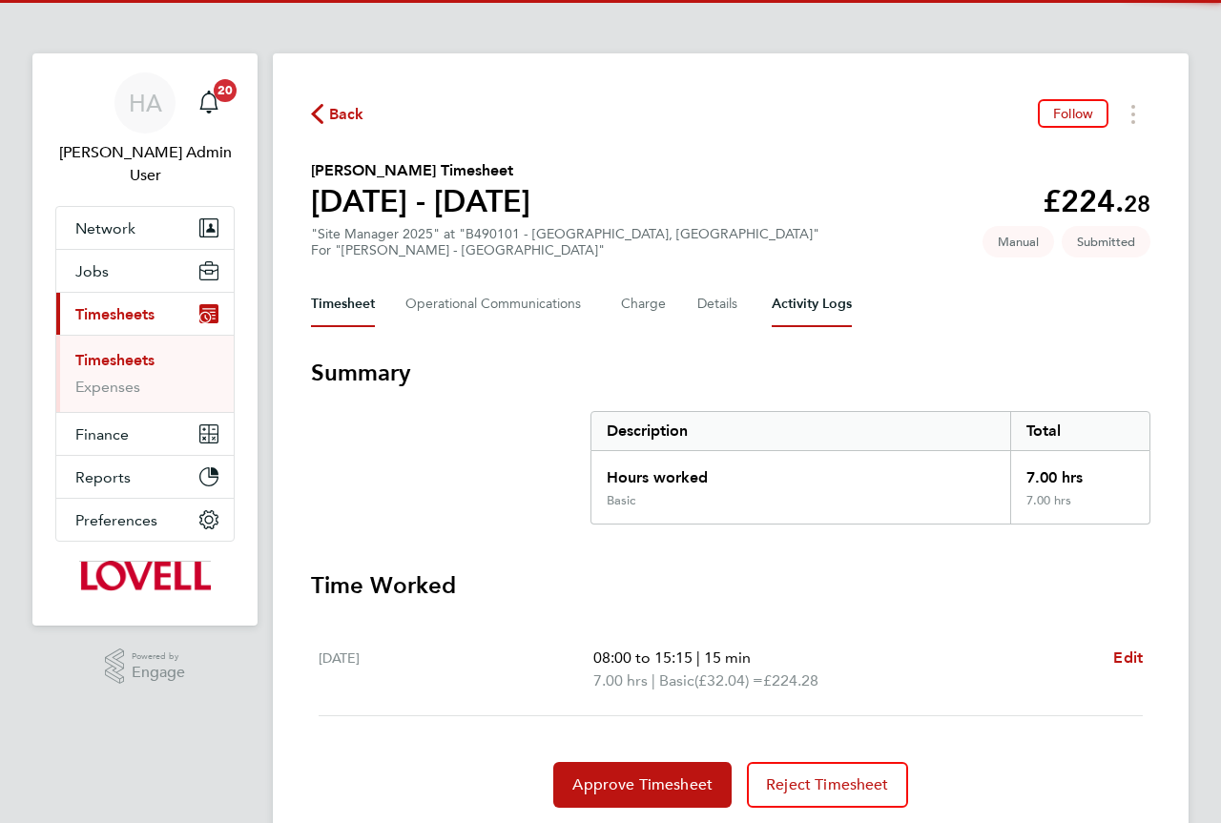
click at [786, 305] on Logs-tab "Activity Logs" at bounding box center [811, 304] width 80 height 46
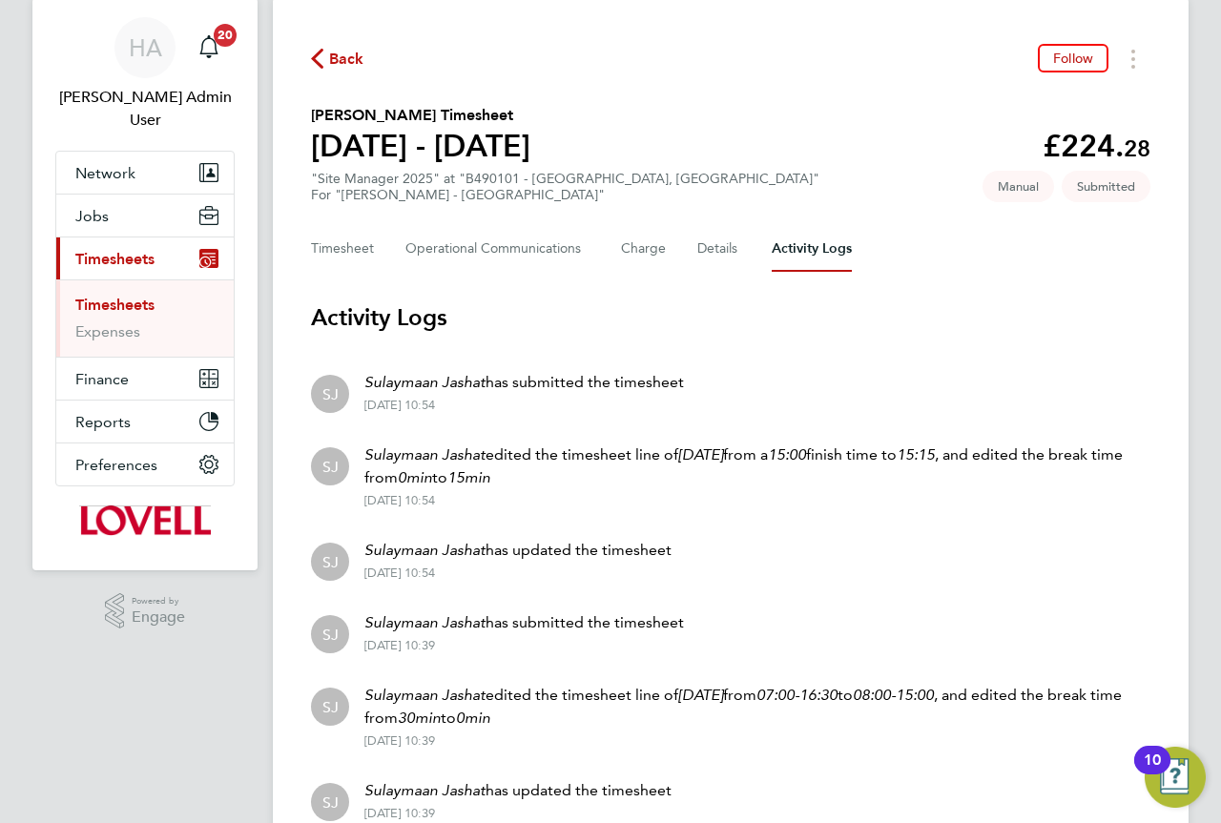
scroll to position [31, 0]
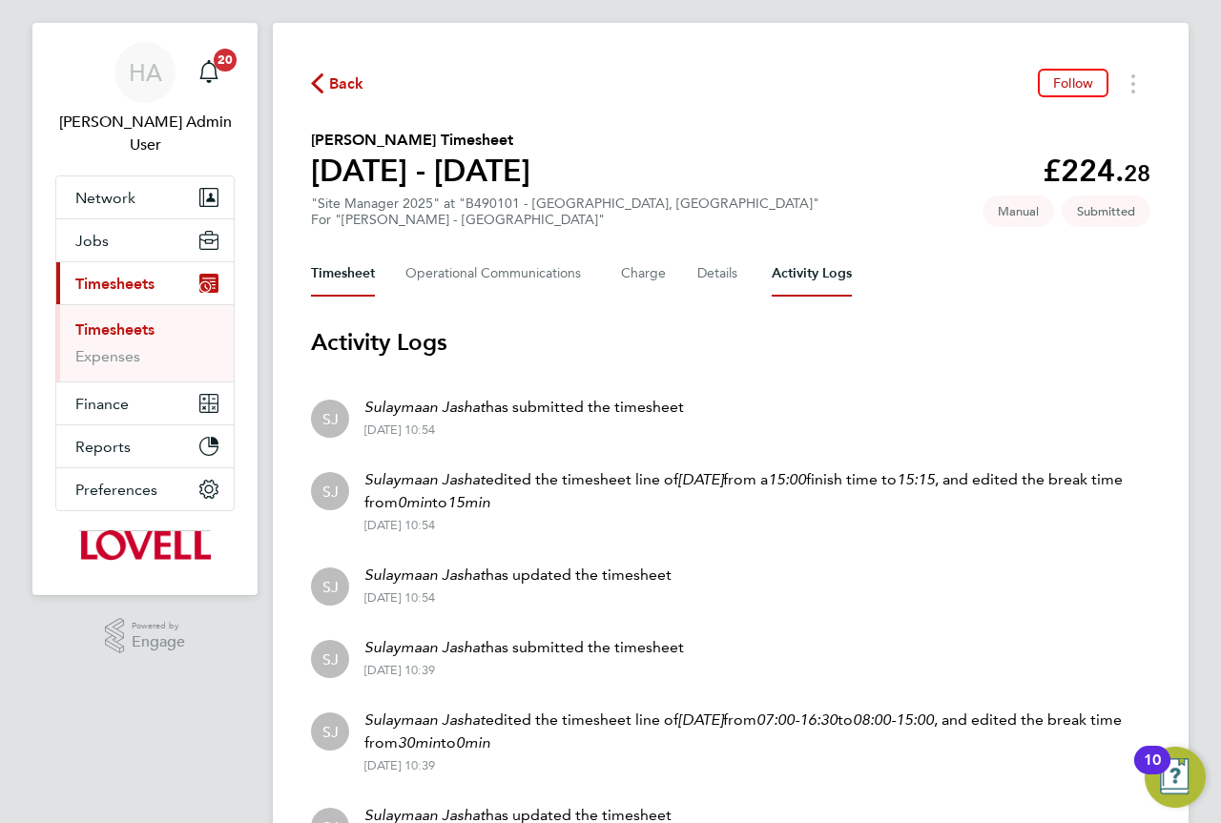
click at [355, 262] on button "Timesheet" at bounding box center [343, 274] width 64 height 46
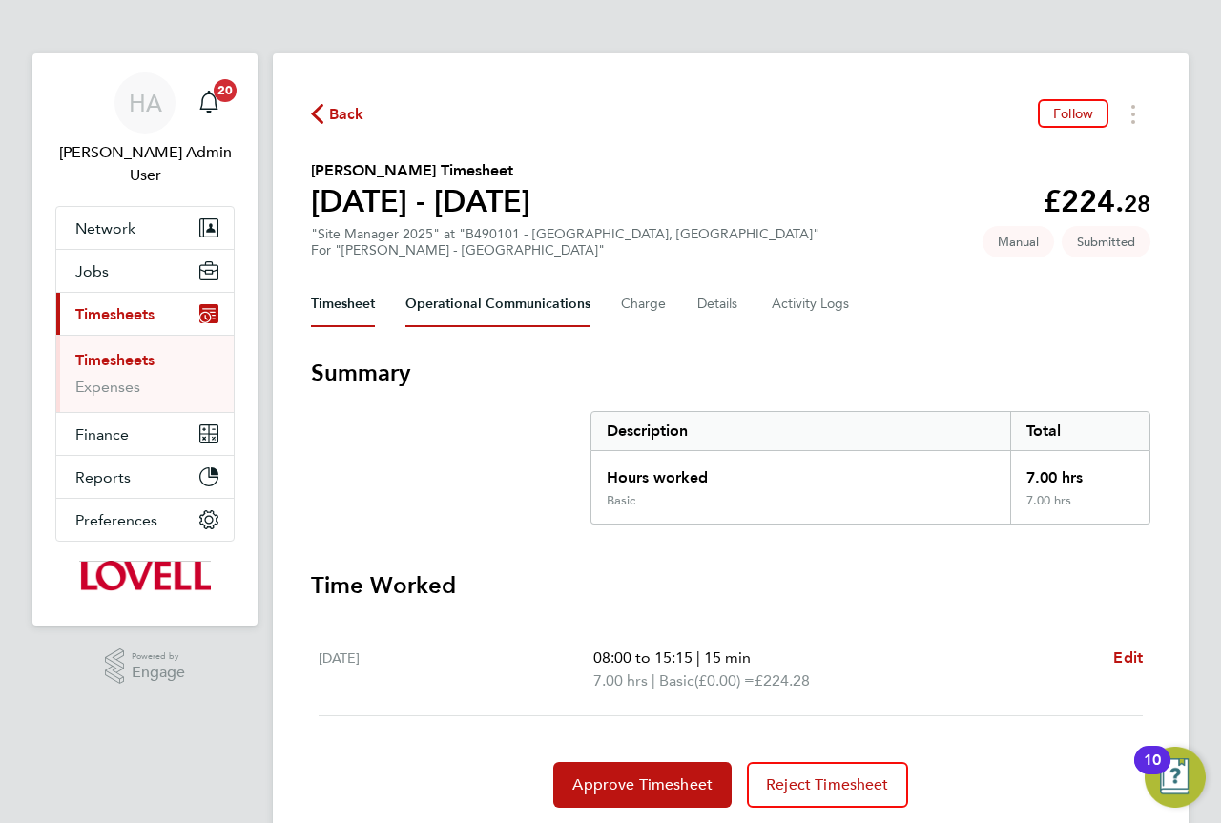
click at [538, 311] on Communications-tab "Operational Communications" at bounding box center [497, 304] width 185 height 46
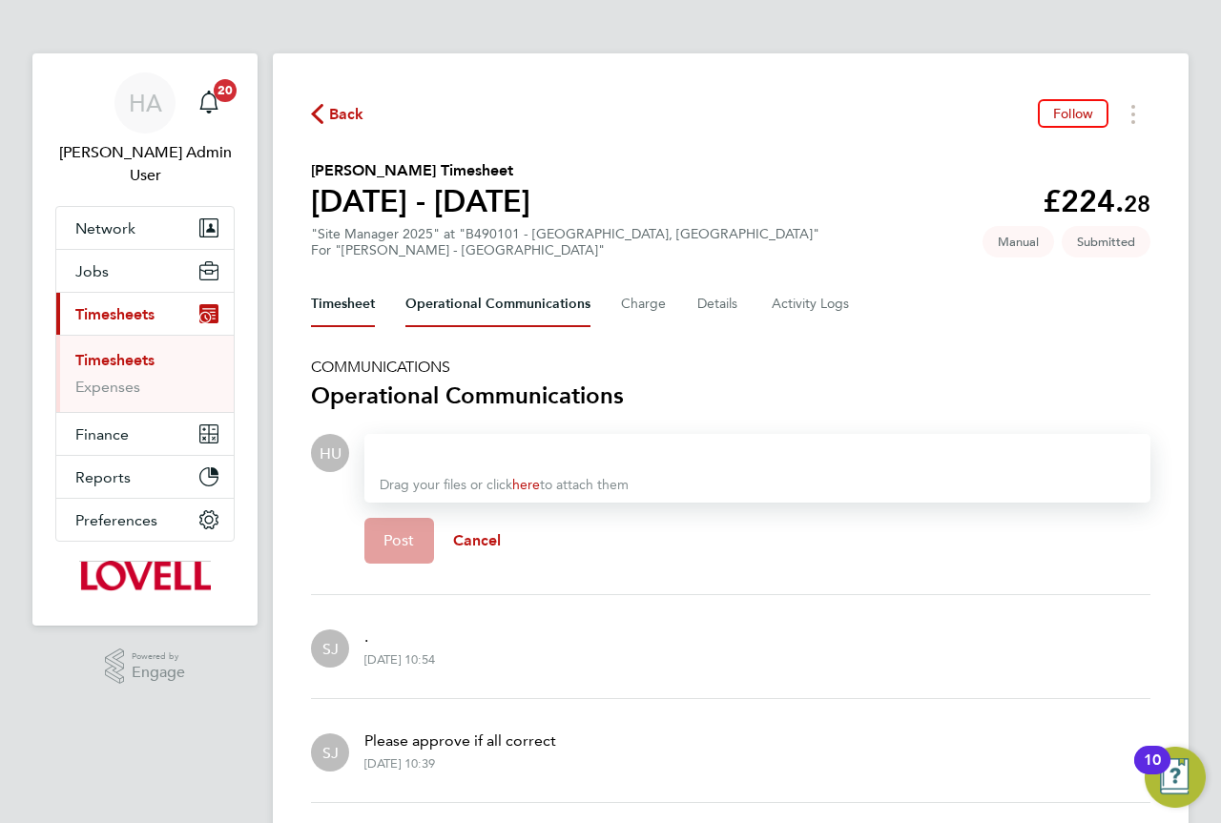
click at [333, 316] on button "Timesheet" at bounding box center [343, 304] width 64 height 46
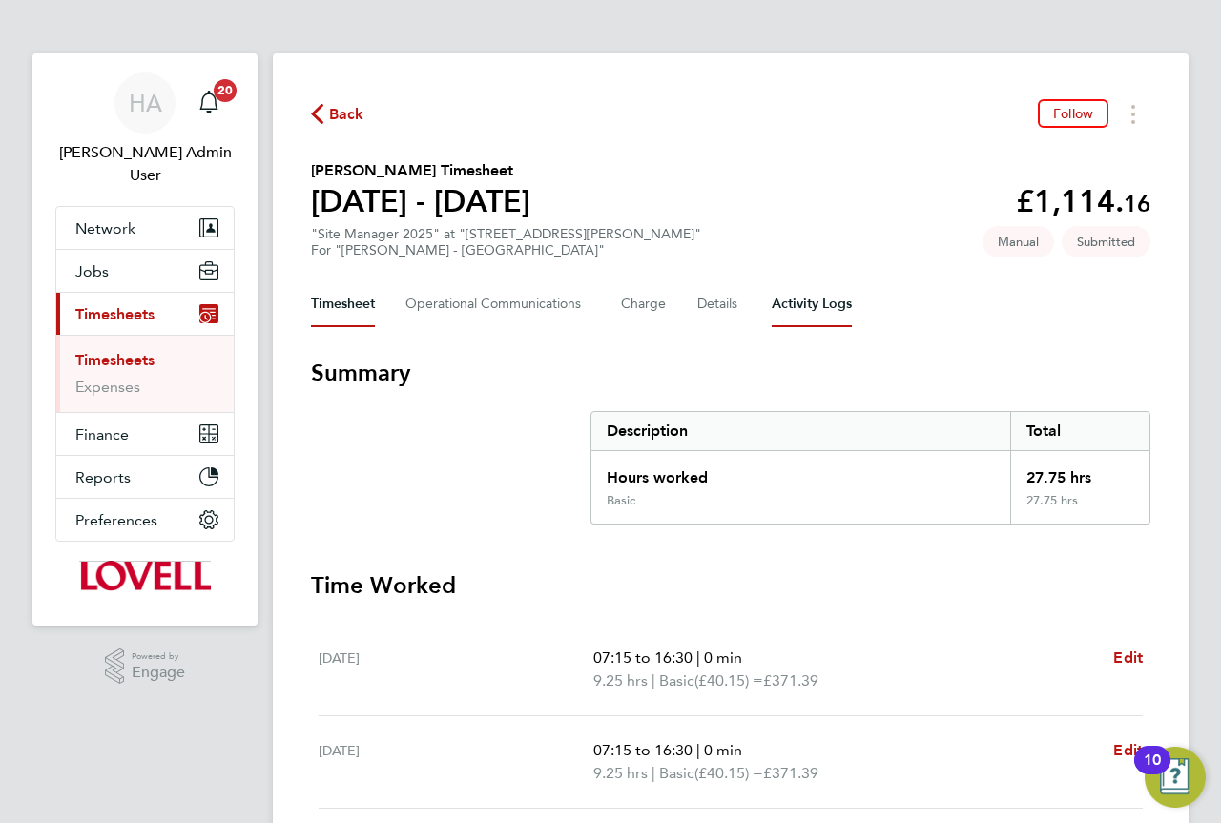
click at [812, 294] on Logs-tab "Activity Logs" at bounding box center [811, 304] width 80 height 46
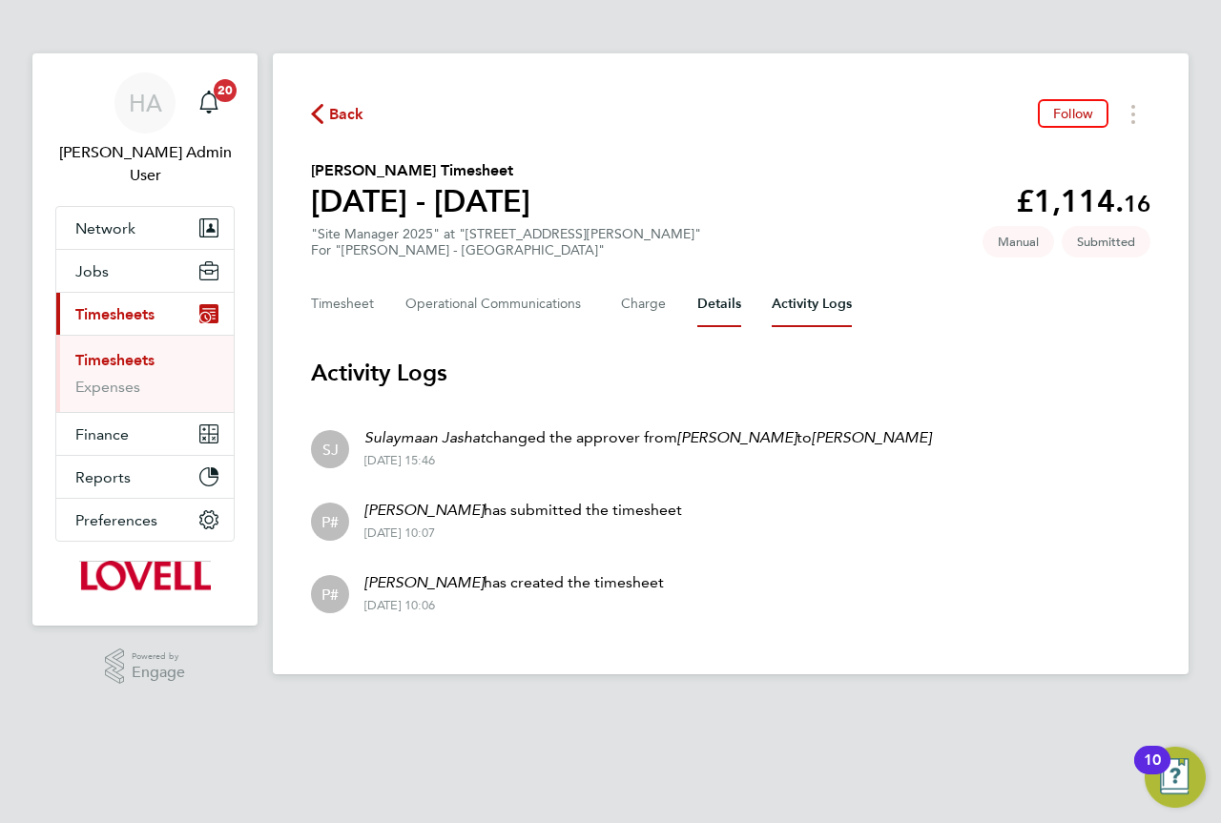
click at [715, 307] on button "Details" at bounding box center [719, 304] width 44 height 46
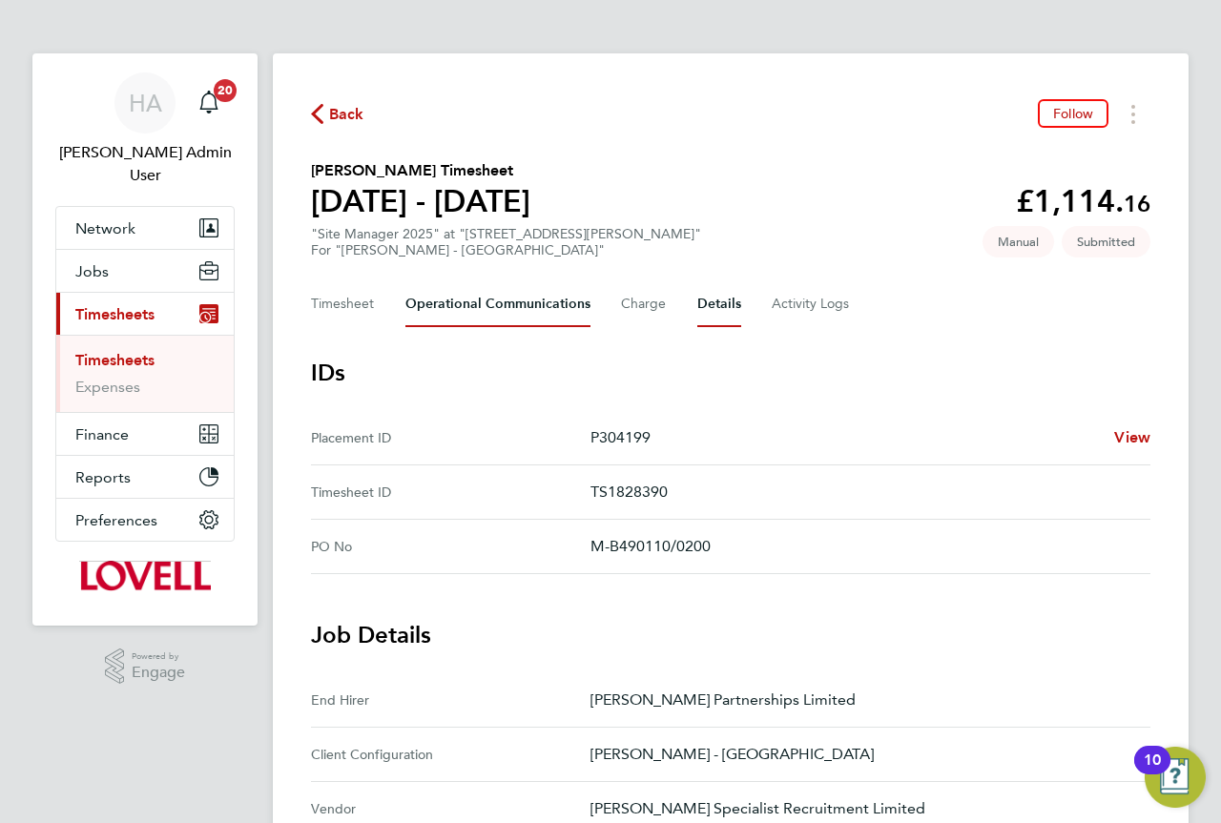
click at [534, 316] on Communications-tab "Operational Communications" at bounding box center [497, 304] width 185 height 46
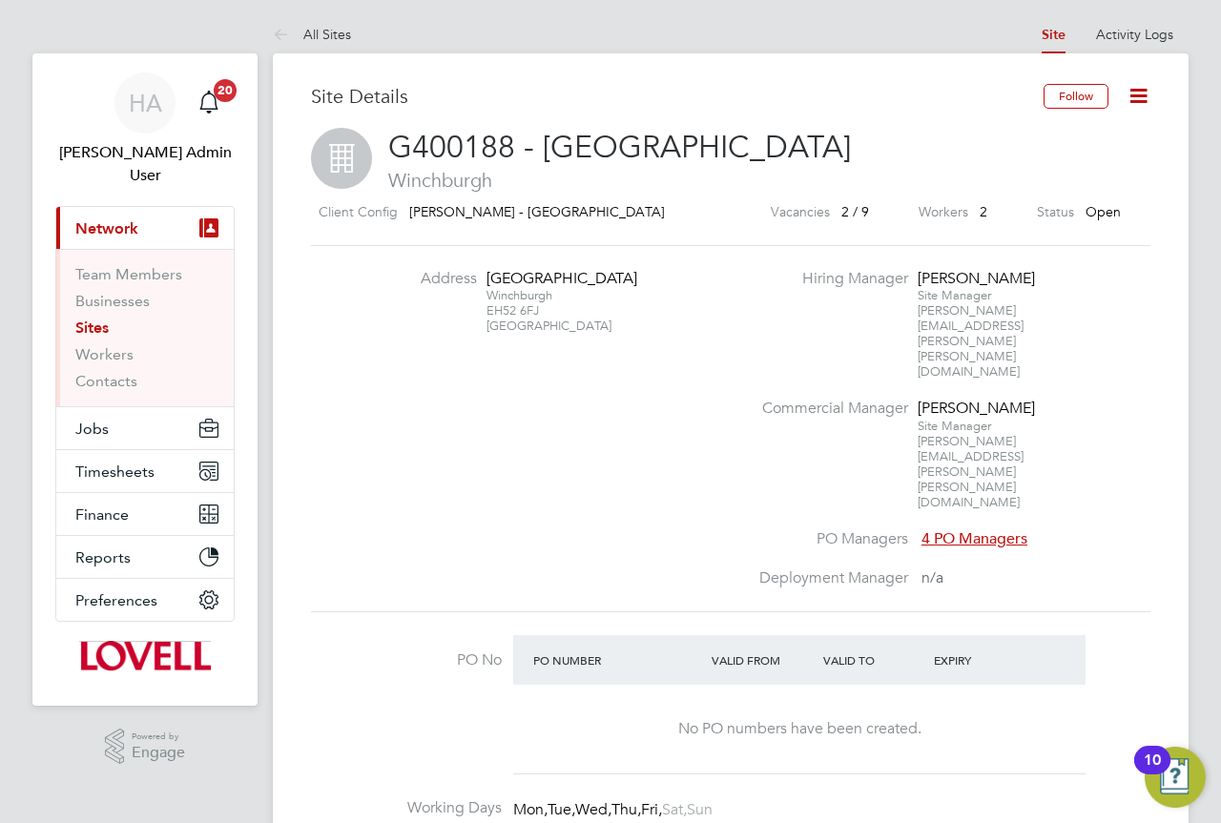
drag, startPoint x: 549, startPoint y: 332, endPoint x: 488, endPoint y: 279, distance: 80.5
click at [488, 279] on div "[STREET_ADDRESS]" at bounding box center [545, 302] width 119 height 66
copy div "[STREET_ADDRESS]"
click at [565, 354] on li "Address [STREET_ADDRESS]" at bounding box center [560, 311] width 376 height 85
drag, startPoint x: 540, startPoint y: 326, endPoint x: 486, endPoint y: 331, distance: 53.6
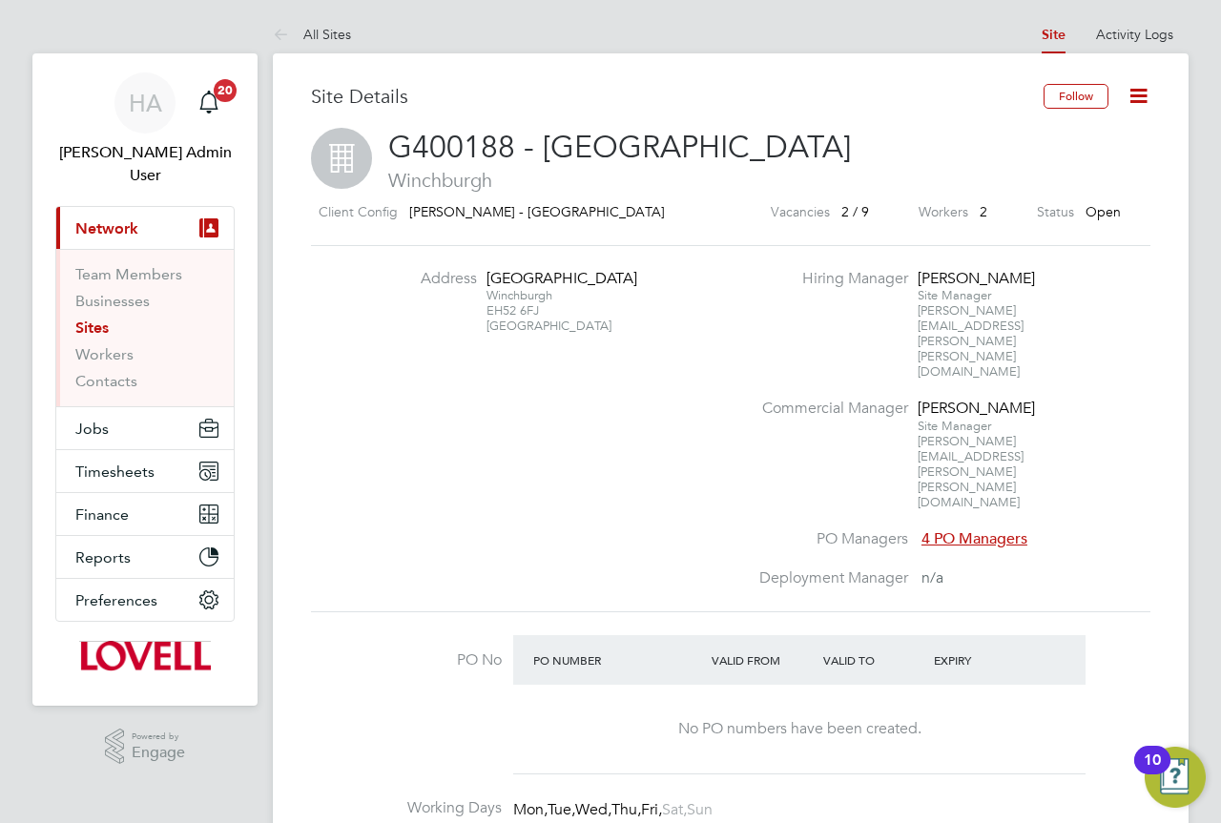
click at [486, 331] on div "Winchburgh EH52 6FJ United Kingdom" at bounding box center [545, 311] width 119 height 46
click at [546, 326] on div "Winchburgh EH52 6FJ United Kingdom" at bounding box center [545, 311] width 119 height 46
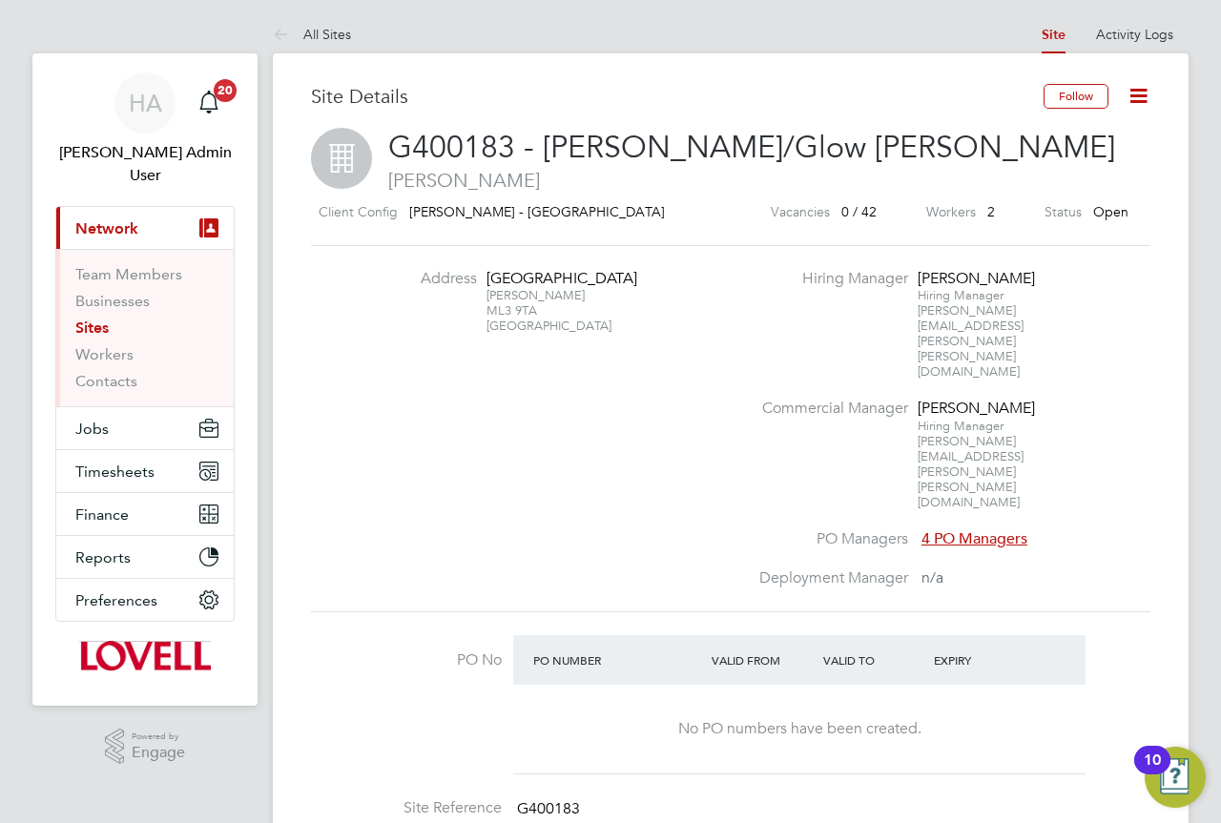
drag, startPoint x: 542, startPoint y: 311, endPoint x: 483, endPoint y: 279, distance: 67.0
click at [483, 279] on li "Address Wellhall Road Hamilton ML3 9TA United Kingdom" at bounding box center [560, 311] width 376 height 85
copy div "Wellhall Road Hamilton ML3 9TA"
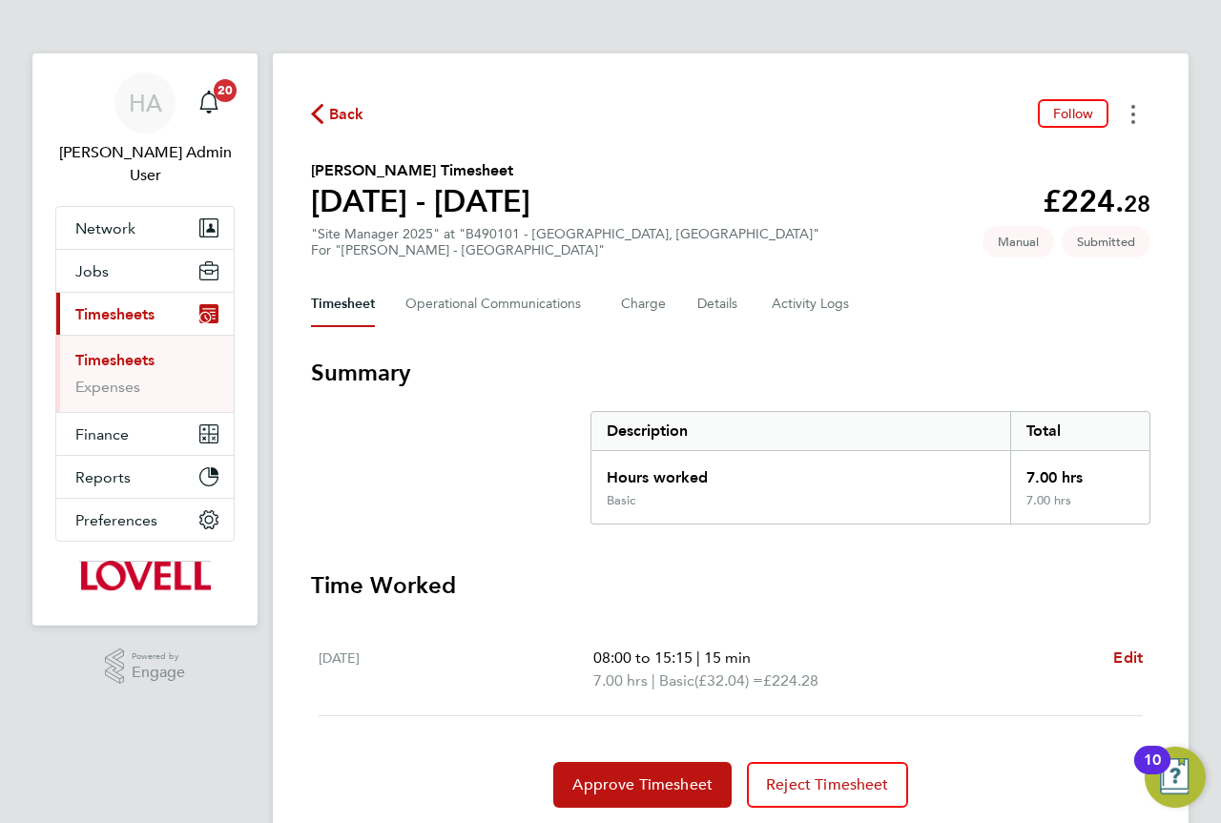
click at [1130, 116] on button "Timesheets Menu" at bounding box center [1133, 114] width 34 height 30
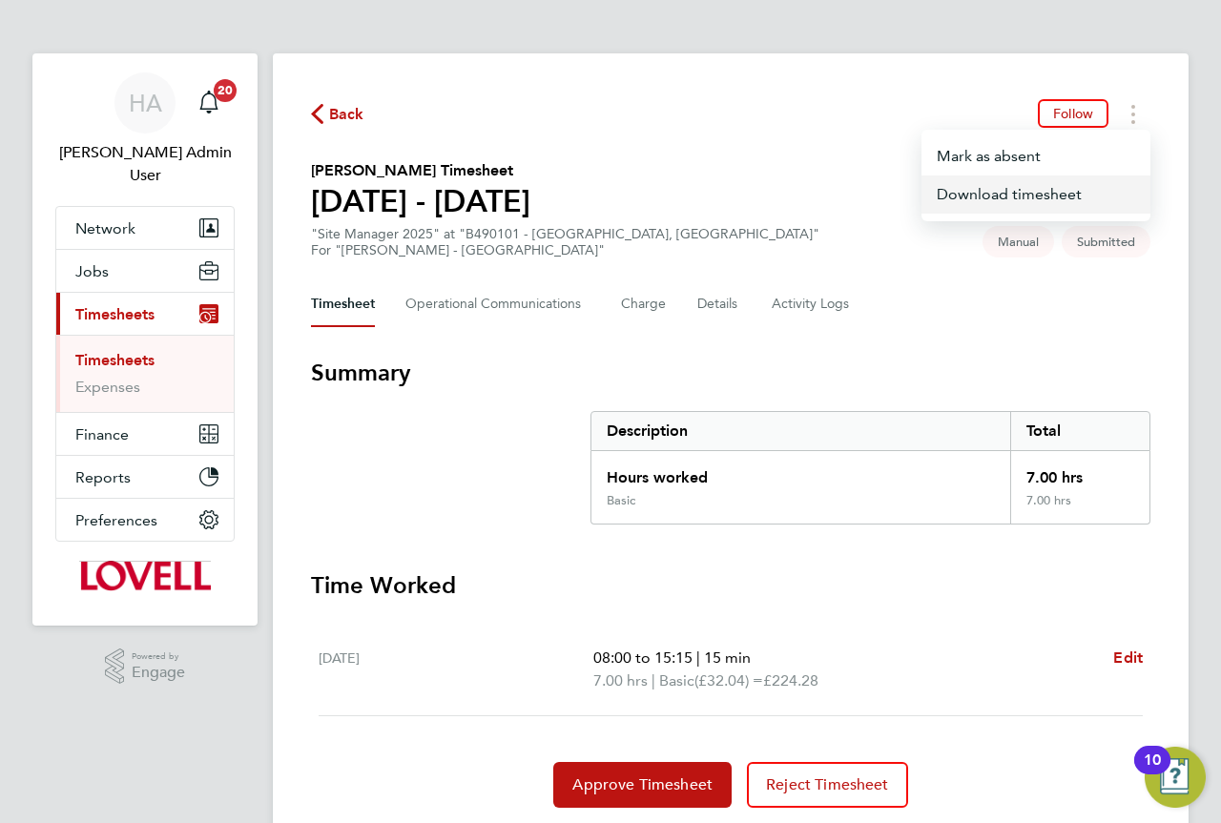
click at [1013, 188] on link "Download timesheet" at bounding box center [1035, 194] width 229 height 38
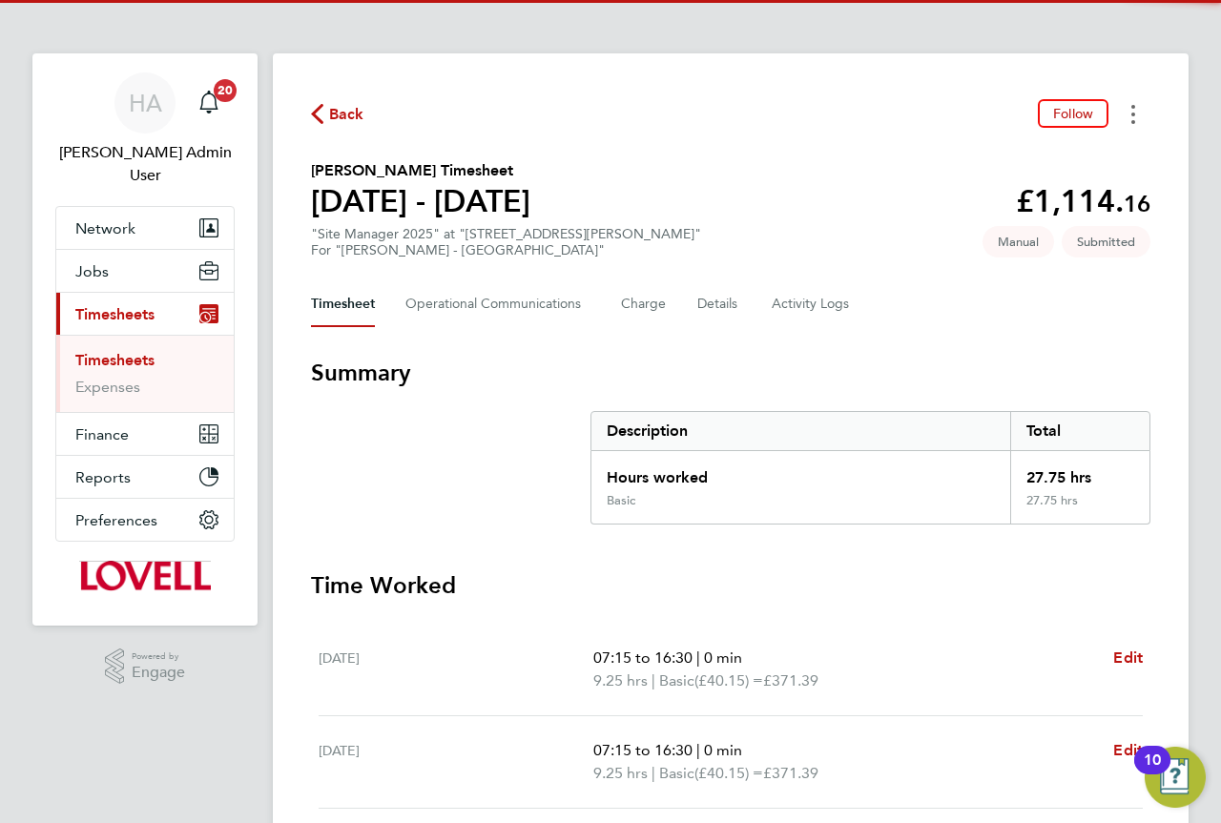
click at [1144, 111] on button "Timesheets Menu" at bounding box center [1133, 114] width 34 height 30
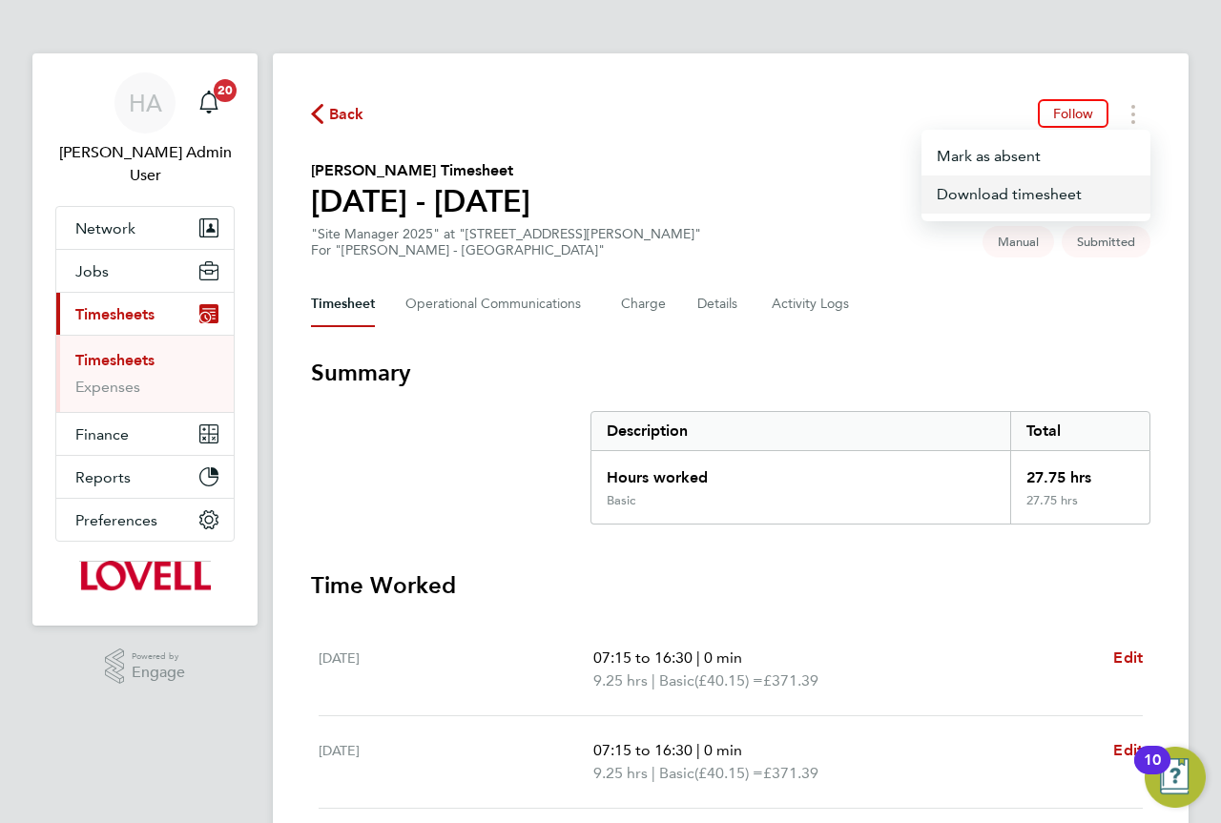
click at [1044, 189] on link "Download timesheet" at bounding box center [1035, 194] width 229 height 38
